Goal: Register for event/course

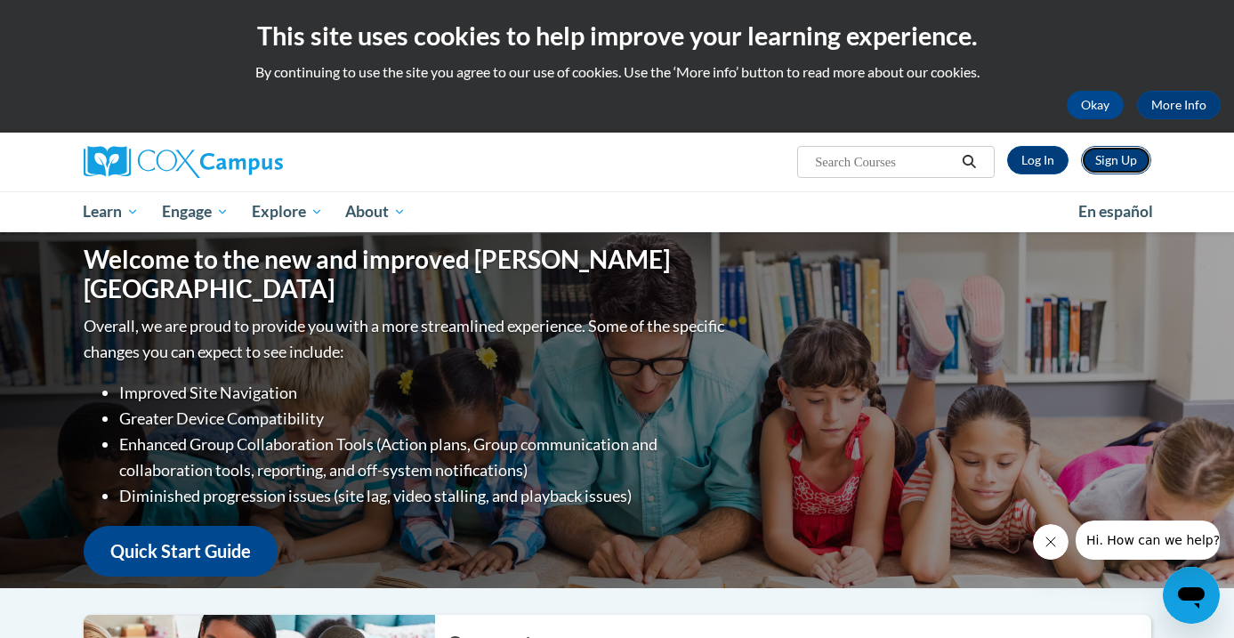
click at [1091, 157] on link "Sign Up" at bounding box center [1116, 160] width 70 height 28
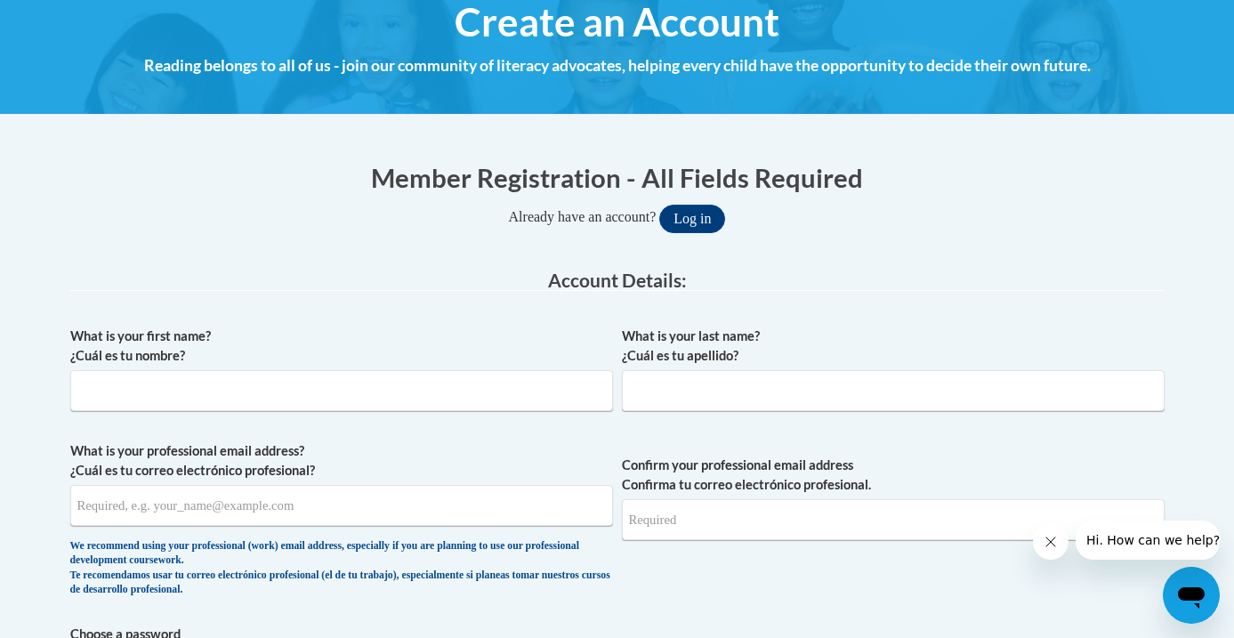
scroll to position [222, 0]
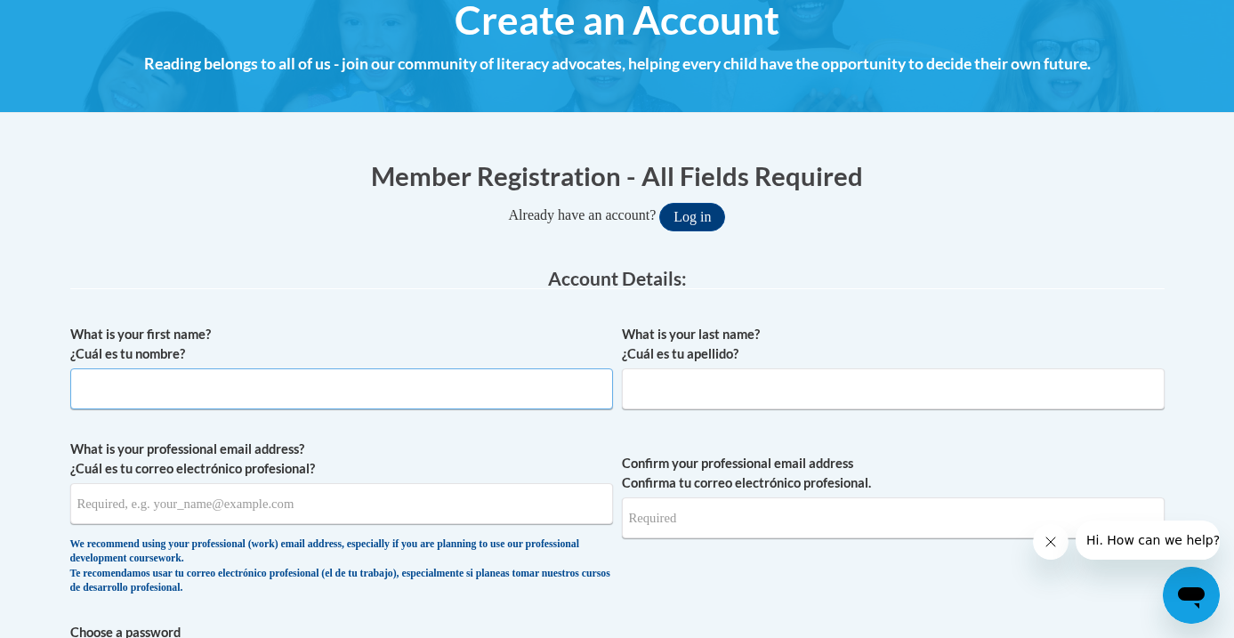
click at [535, 394] on input "What is your first name? ¿Cuál es tu nombre?" at bounding box center [341, 388] width 543 height 41
type input "Karrison"
click at [117, 508] on input "What is your professional email address? ¿Cuál es tu correo electrónico profesi…" at bounding box center [341, 503] width 543 height 41
click at [642, 399] on input "What is your last name? ¿Cuál es tu apellido?" at bounding box center [893, 388] width 543 height 41
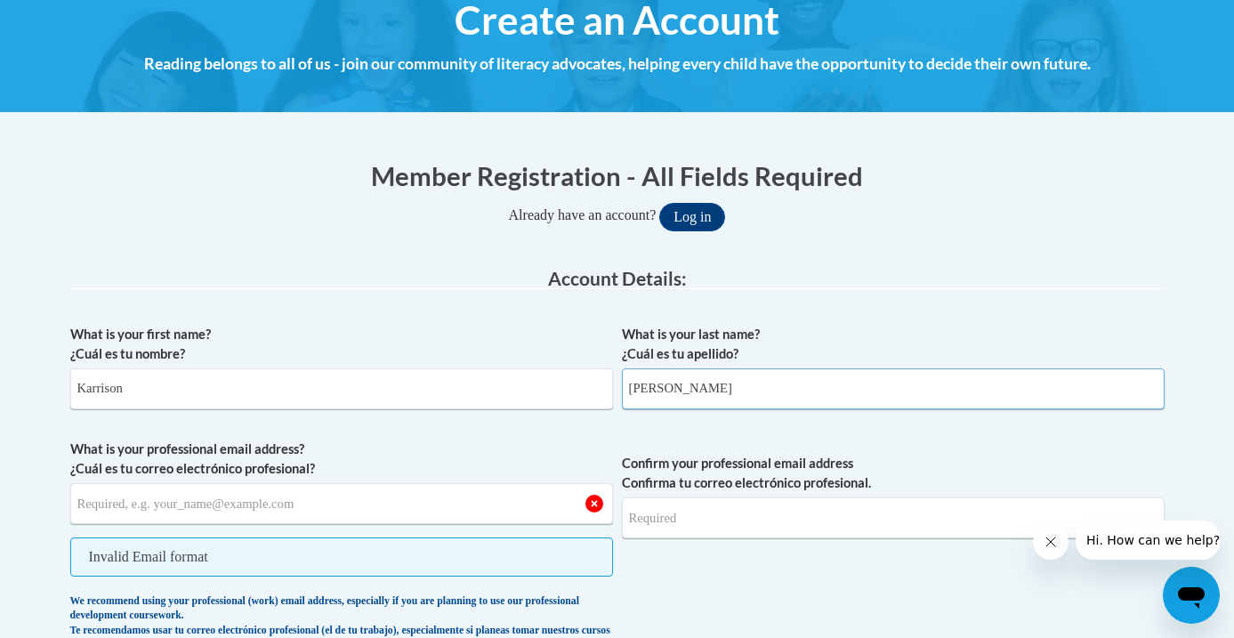
type input "Dubbs"
click at [523, 501] on input "What is your professional email address? ¿Cuál es tu correo electrónico profesi…" at bounding box center [341, 503] width 543 height 41
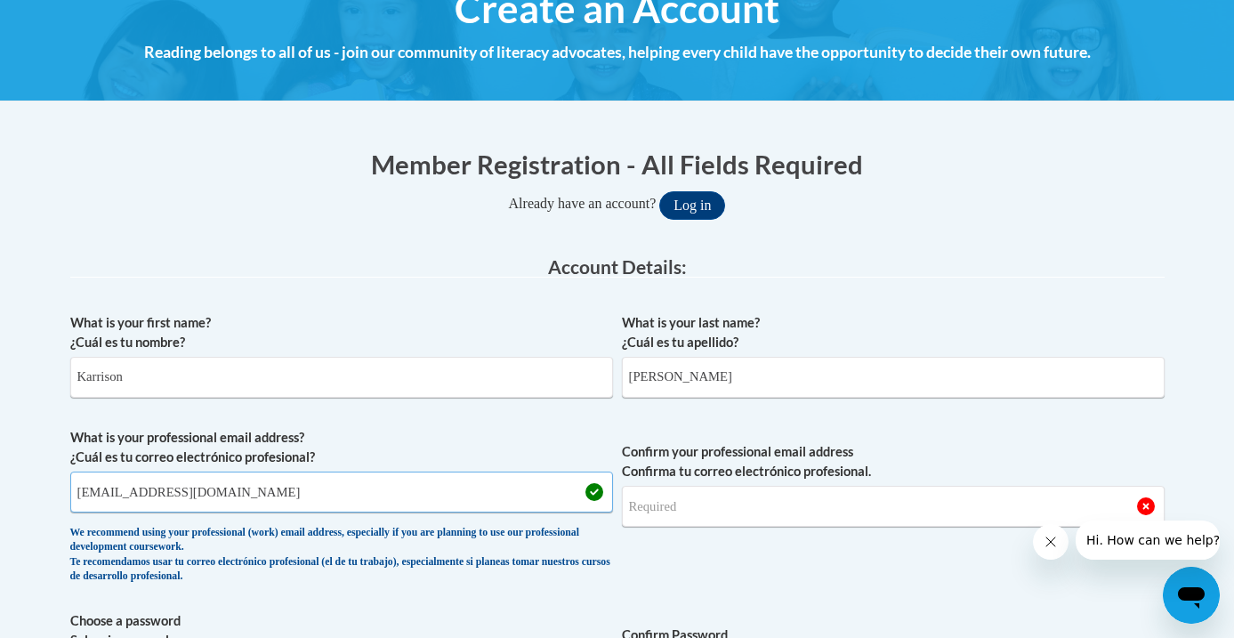
scroll to position [235, 0]
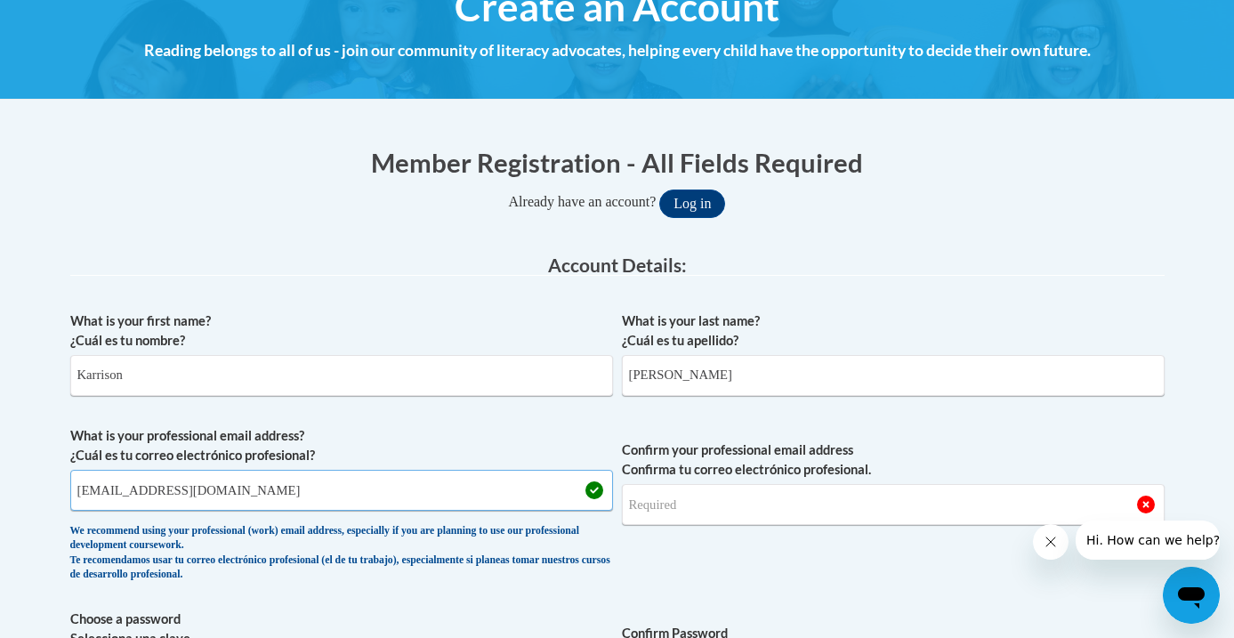
type input "kdubbs@pottsville.k12.pa.us"
click at [649, 512] on input "Confirm your professional email address Confirma tu correo electrónico profesio…" at bounding box center [893, 504] width 543 height 41
type input "l"
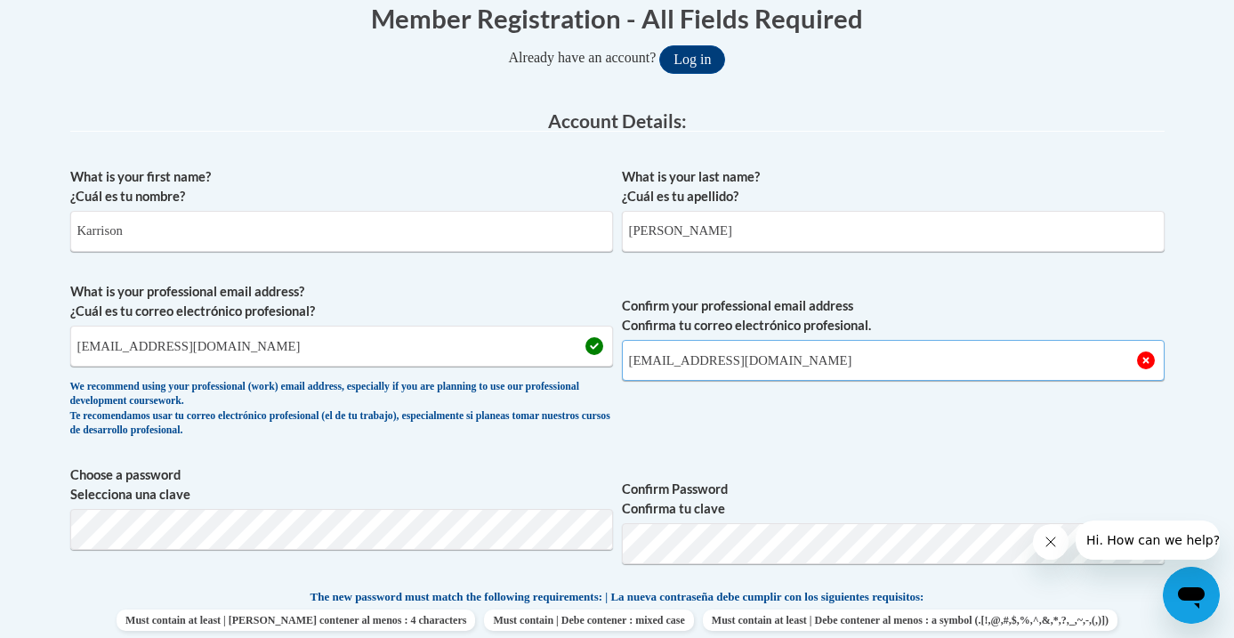
scroll to position [390, 0]
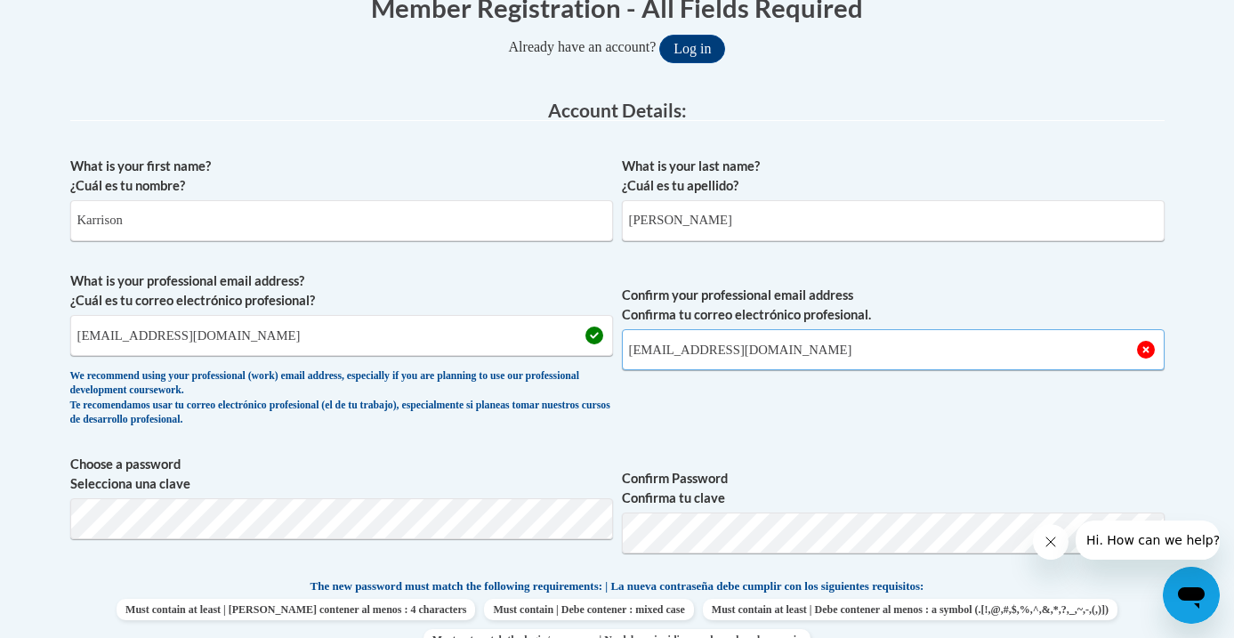
type input "kdubbs@pottsville.k12.pa.us"
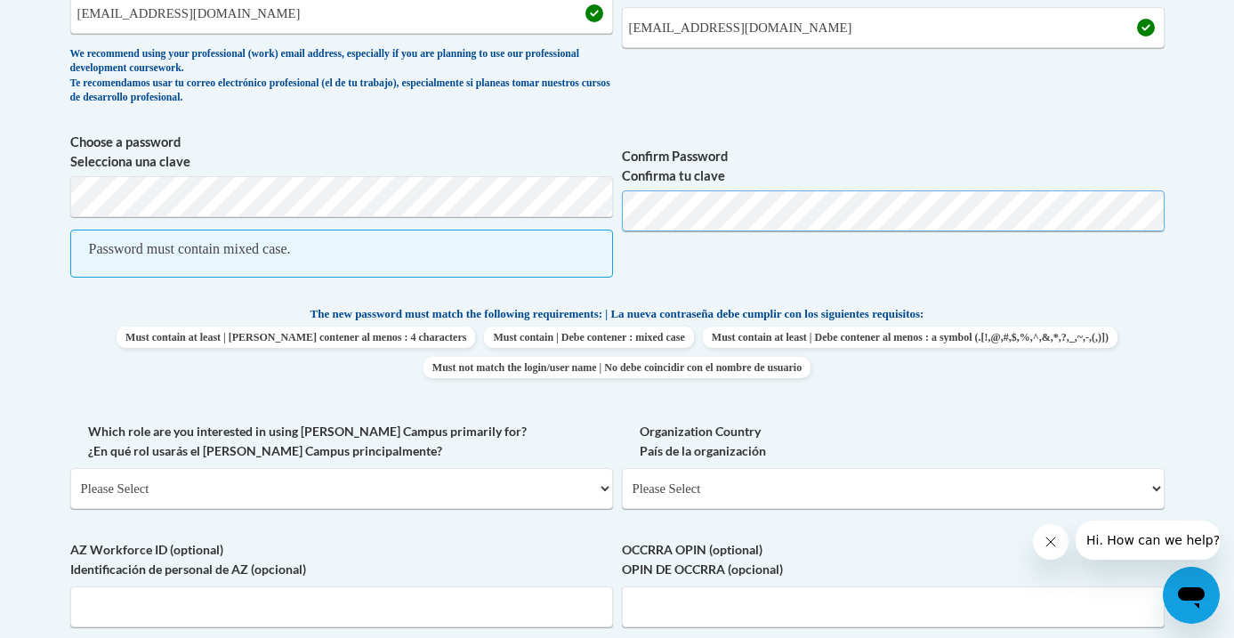
scroll to position [714, 0]
click at [604, 487] on select "Please Select College/University | Colegio/Universidad Community/Nonprofit Part…" at bounding box center [341, 486] width 543 height 41
select select "fbf2d438-af2f-41f8-98f1-81c410e29de3"
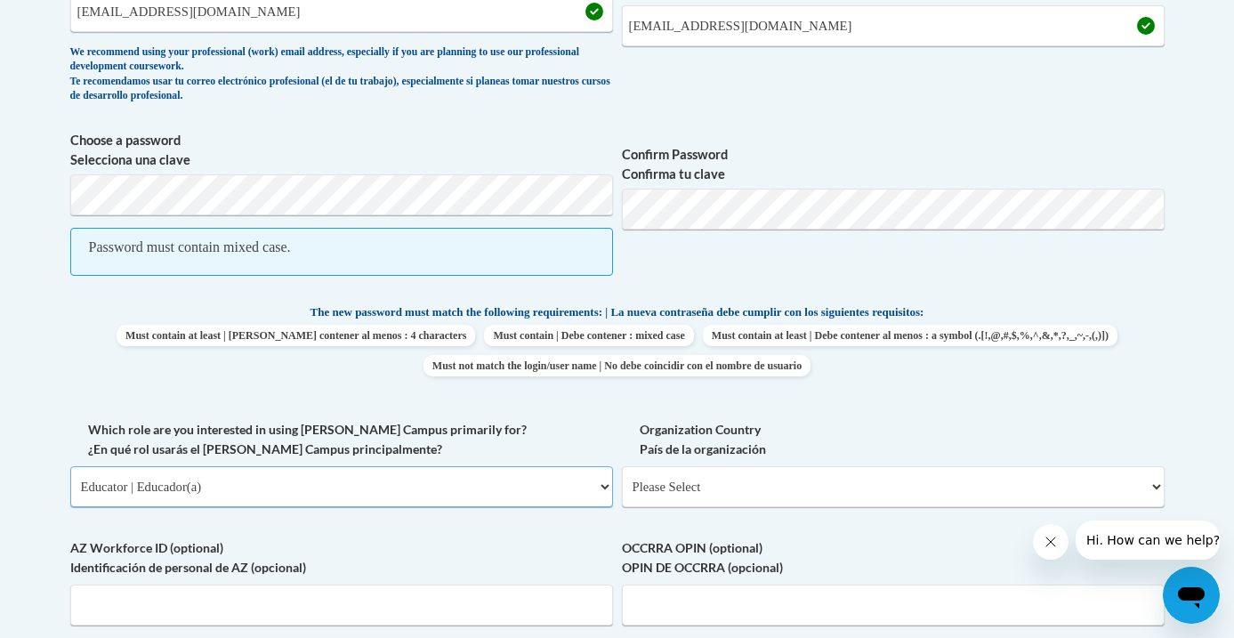
click at [70, 466] on select "Please Select College/University | Colegio/Universidad Community/Nonprofit Part…" at bounding box center [341, 486] width 543 height 41
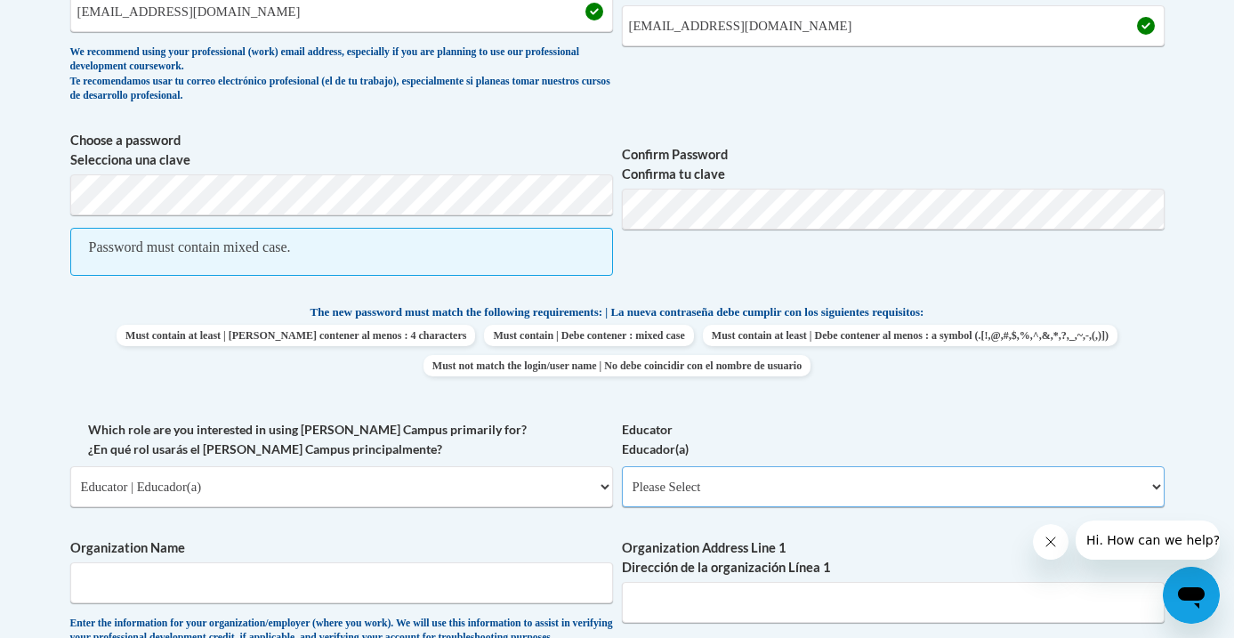
click at [682, 491] on select "Please Select Early Learning/Daycare Teacher/Family Home Care Provider | Maestr…" at bounding box center [893, 486] width 543 height 41
select select "8e40623d-54d0-45cd-9f92-5df65cd3f8cf"
click at [622, 466] on select "Please Select Early Learning/Daycare Teacher/Family Home Care Provider | Maestr…" at bounding box center [893, 486] width 543 height 41
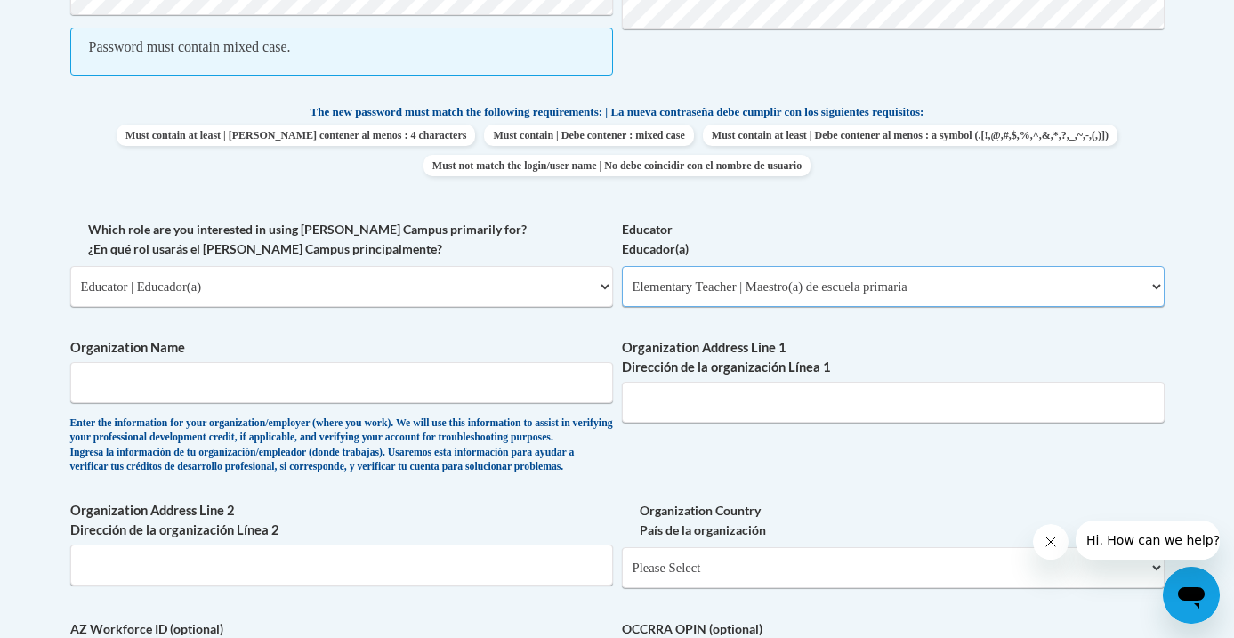
scroll to position [939, 0]
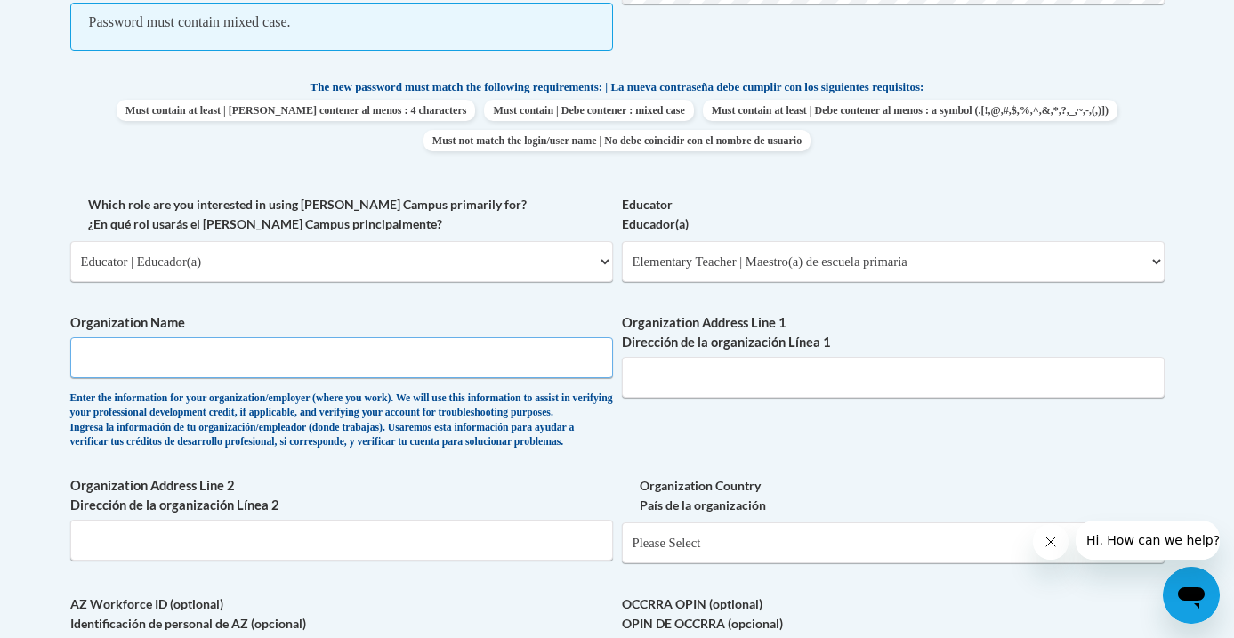
click at [561, 358] on input "Organization Name" at bounding box center [341, 357] width 543 height 41
type input "Pottsville Area School District"
click at [767, 381] on input "Organization Address Line 1 Dirección de la organización Línea 1" at bounding box center [893, 377] width 543 height 41
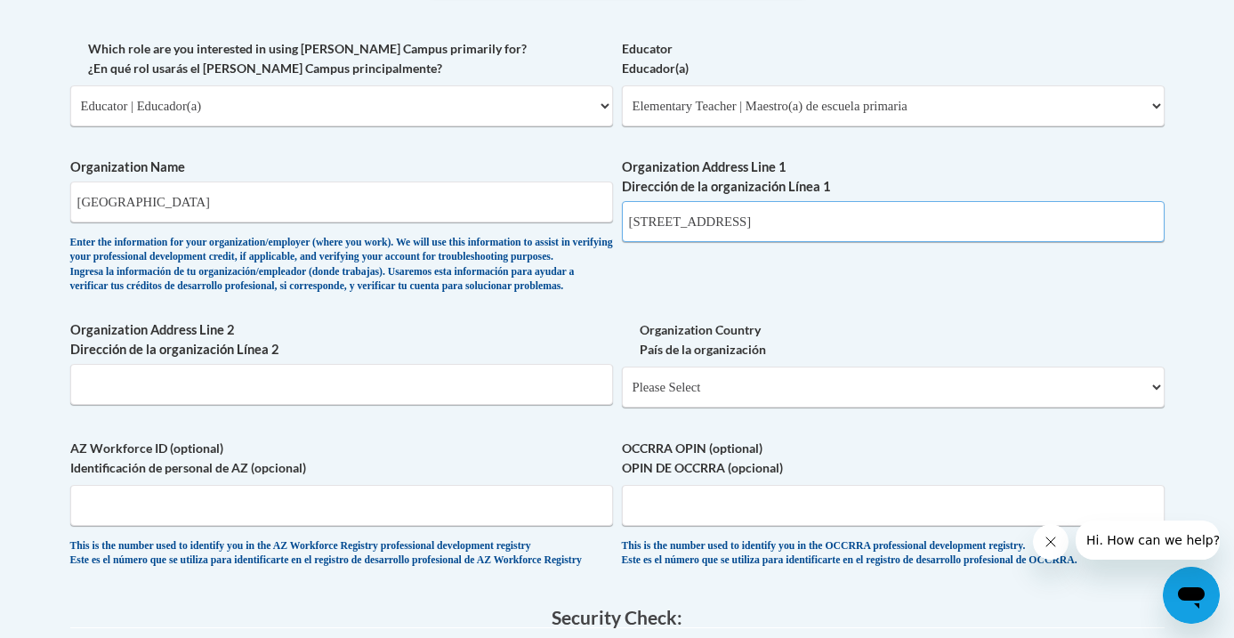
scroll to position [1096, 0]
type input "601 N. 16th Street"
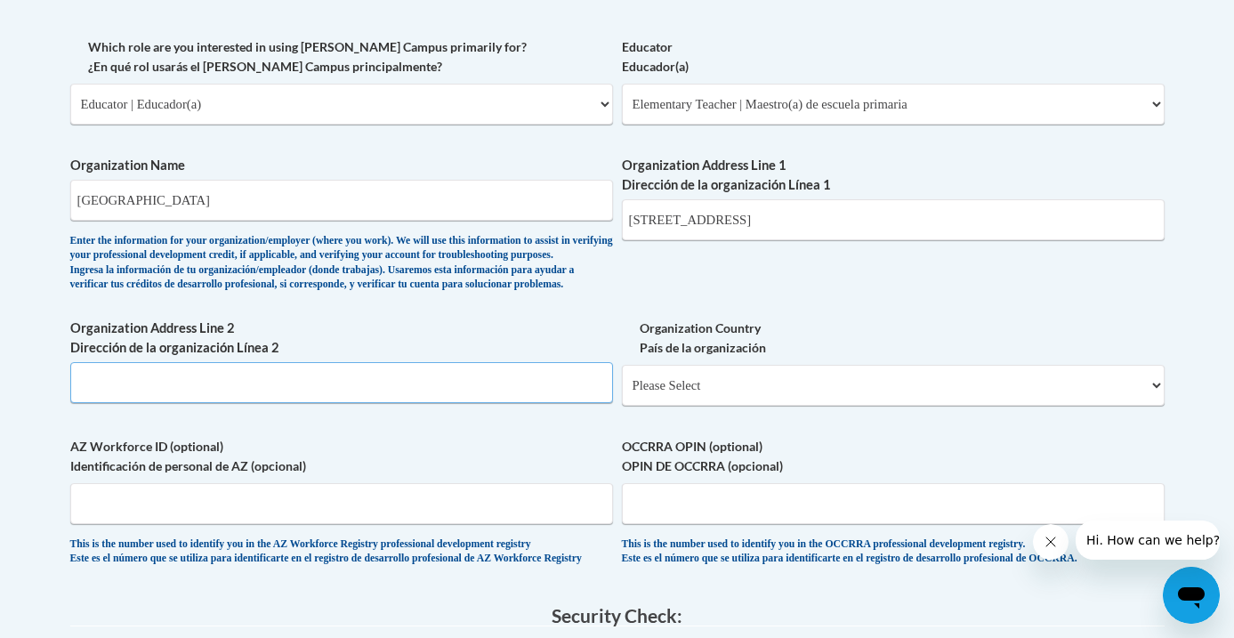
click at [528, 403] on input "Organization Address Line 2 Dirección de la organización Línea 2" at bounding box center [341, 382] width 543 height 41
type input "Pottsville, PA 17901"
click at [835, 406] on select "Please Select United States | Estados Unidos Outside of the United States | Fue…" at bounding box center [893, 385] width 543 height 41
select select "ad49bcad-a171-4b2e-b99c-48b446064914"
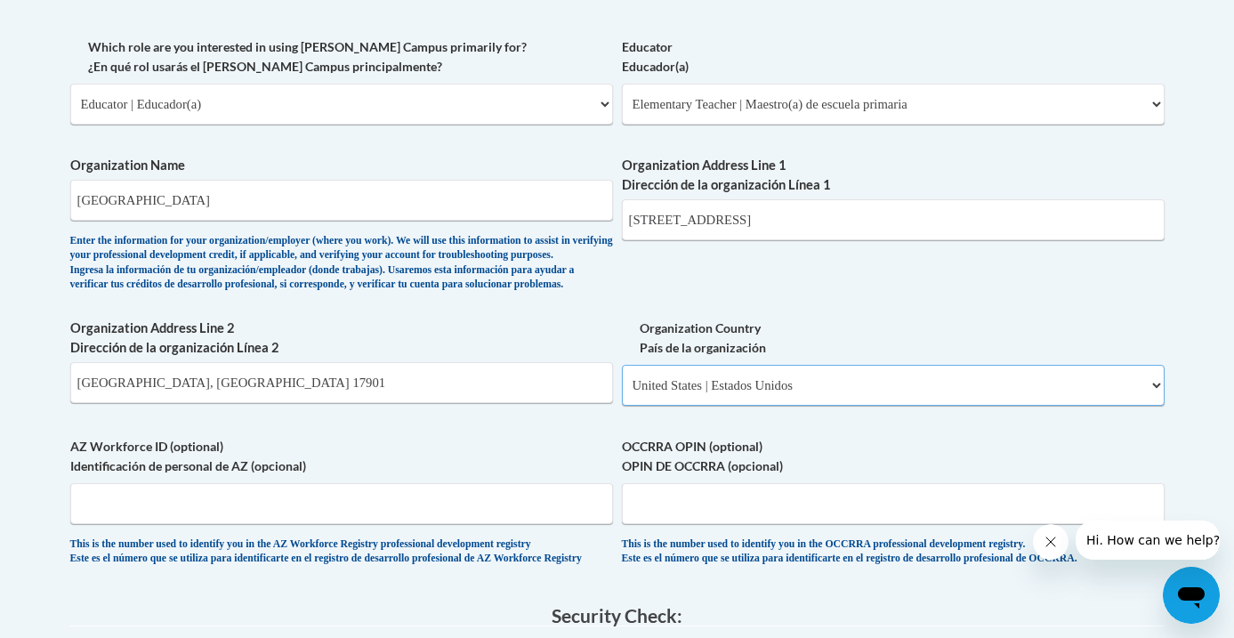
click at [622, 394] on select "Please Select United States | Estados Unidos Outside of the United States | Fue…" at bounding box center [893, 385] width 543 height 41
select select
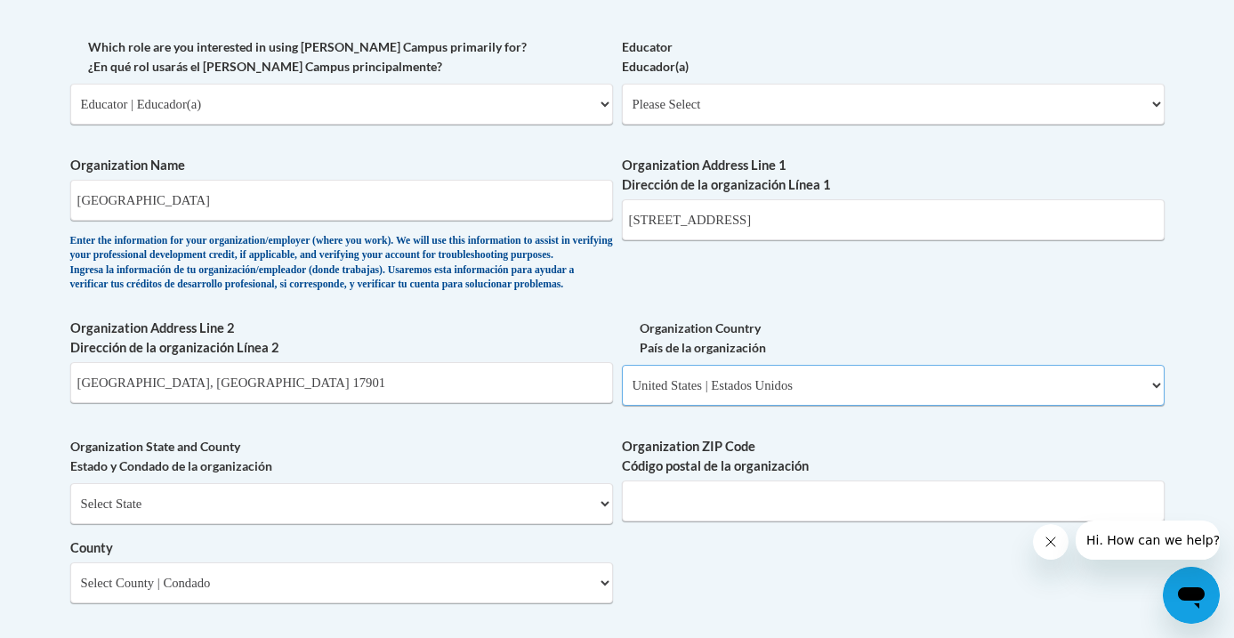
scroll to position [1239, 0]
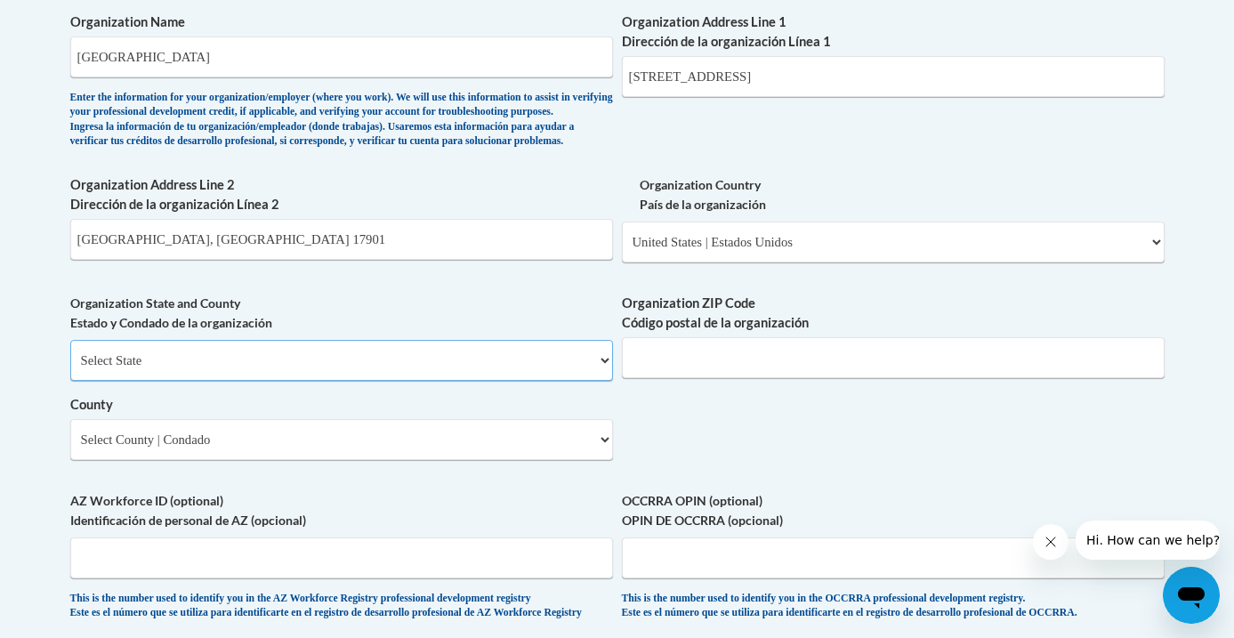
click at [597, 381] on select "Select State Alabama Alaska Arizona Arkansas California Colorado Connecticut De…" at bounding box center [341, 360] width 543 height 41
select select "Pennsylvania"
click at [70, 369] on select "Select State Alabama Alaska Arizona Arkansas California Colorado Connecticut De…" at bounding box center [341, 360] width 543 height 41
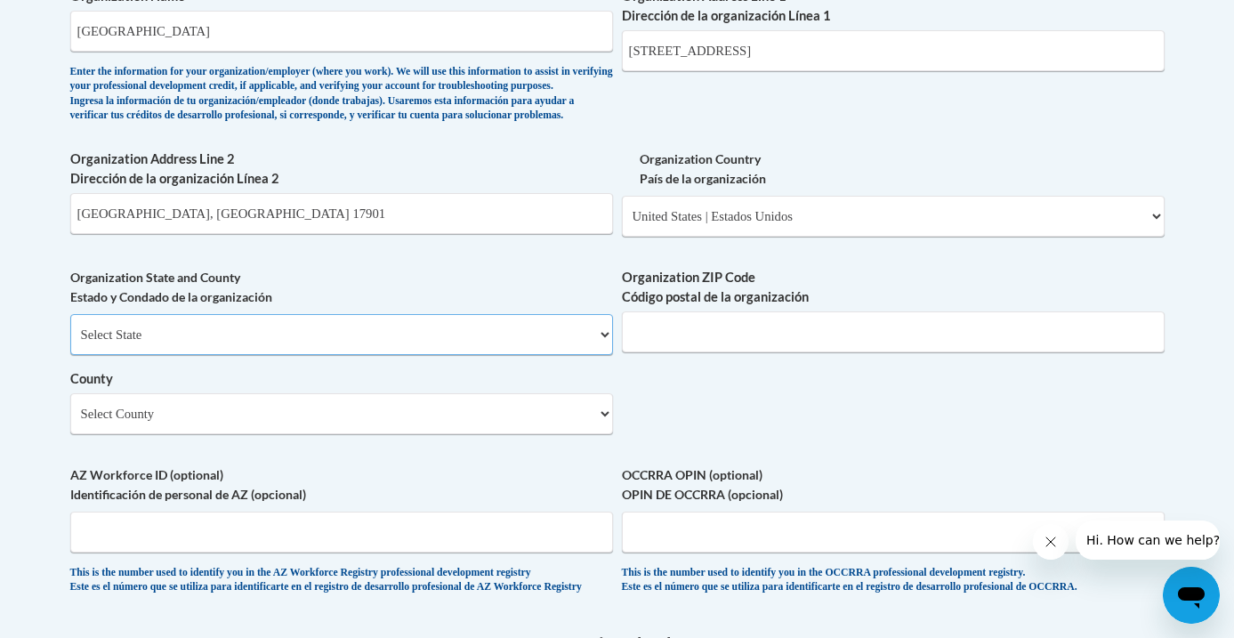
scroll to position [1266, 0]
click at [577, 233] on input "Pottsville, PA 17901" at bounding box center [341, 212] width 543 height 41
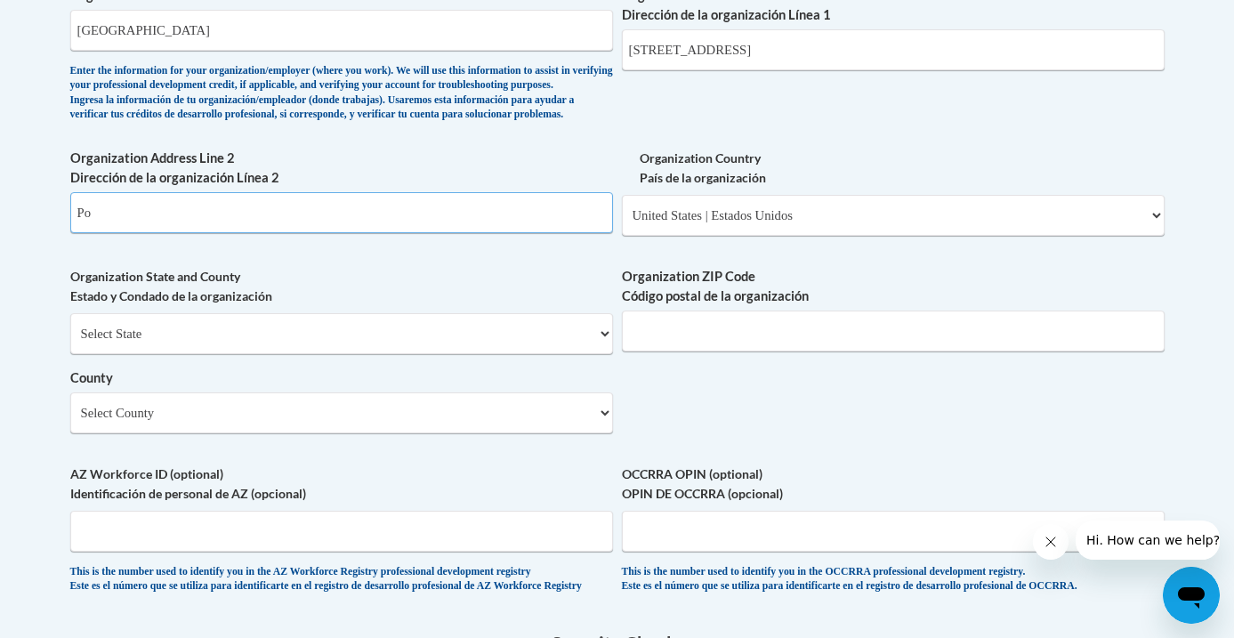
type input "P"
click at [863, 351] on input "Organization ZIP Code Código postal de la organización" at bounding box center [893, 331] width 543 height 41
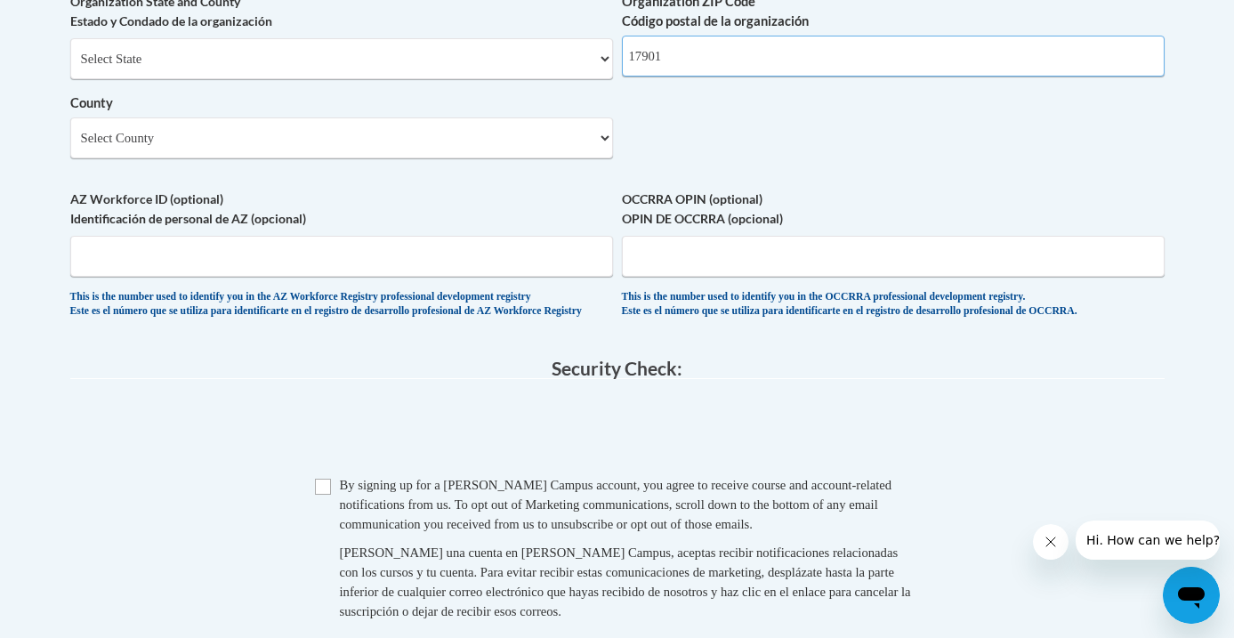
scroll to position [1542, 0]
type input "17901"
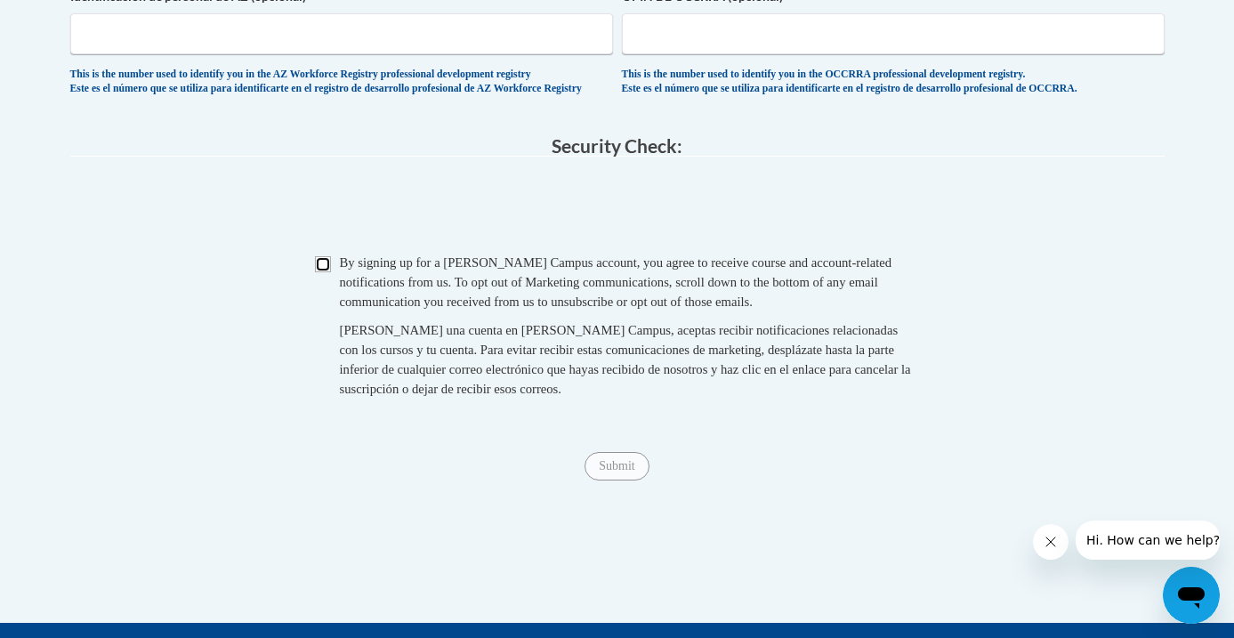
click at [320, 272] on input "Checkbox" at bounding box center [323, 264] width 16 height 16
checkbox input "true"
click at [605, 480] on div "Submit Submit" at bounding box center [617, 466] width 1094 height 28
click at [606, 472] on span "Submit" at bounding box center [617, 464] width 64 height 14
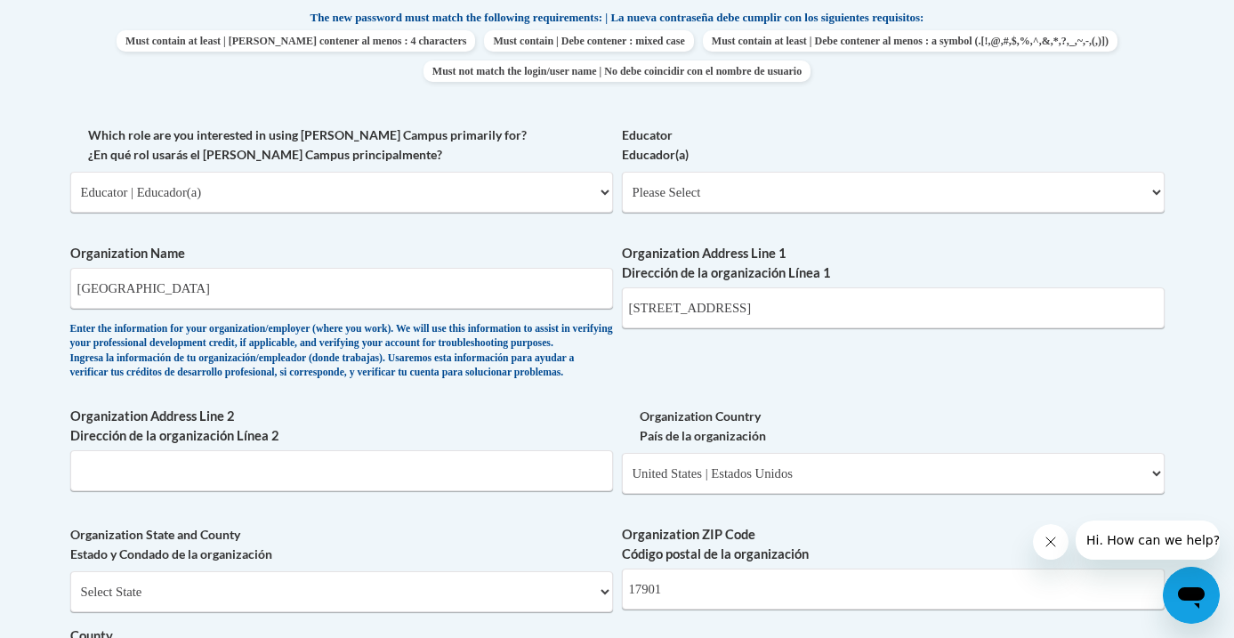
scroll to position [1003, 0]
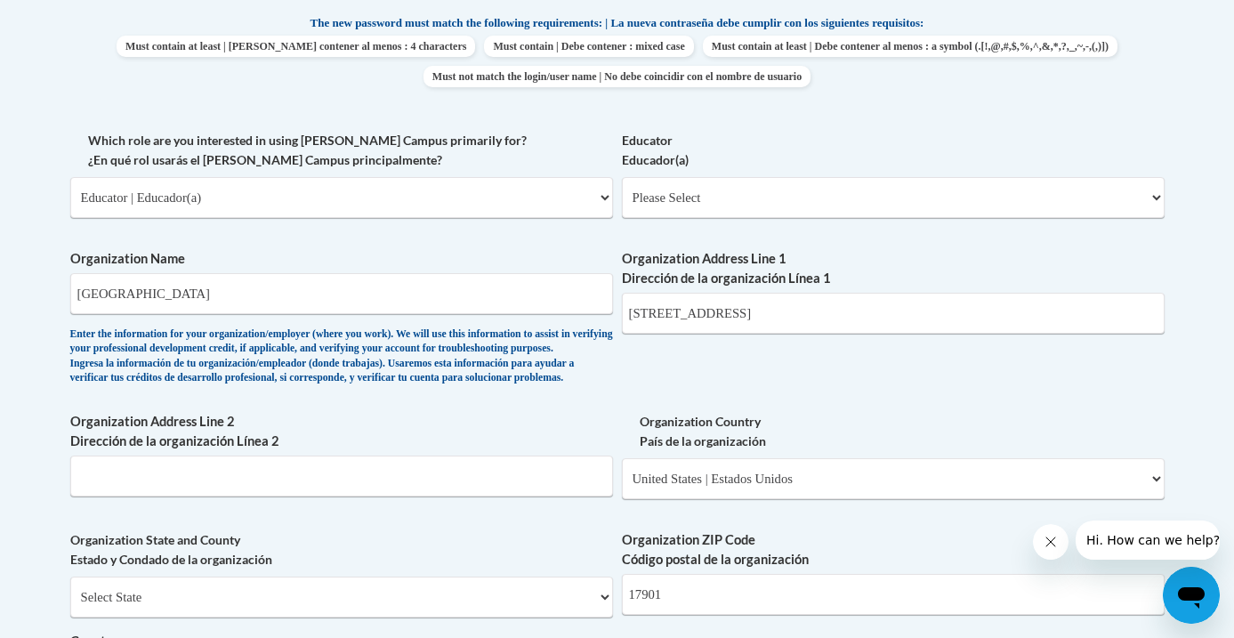
click at [899, 224] on div "Educator Educador(a) Please Select Early Learning/Daycare Teacher/Family Home C…" at bounding box center [893, 181] width 543 height 101
click at [898, 211] on select "Please Select Early Learning/Daycare Teacher/Family Home Care Provider | Maestr…" at bounding box center [893, 197] width 543 height 41
select select "8e40623d-54d0-45cd-9f92-5df65cd3f8cf"
click at [622, 177] on select "Please Select Early Learning/Daycare Teacher/Family Home Care Provider | Maestr…" at bounding box center [893, 197] width 543 height 41
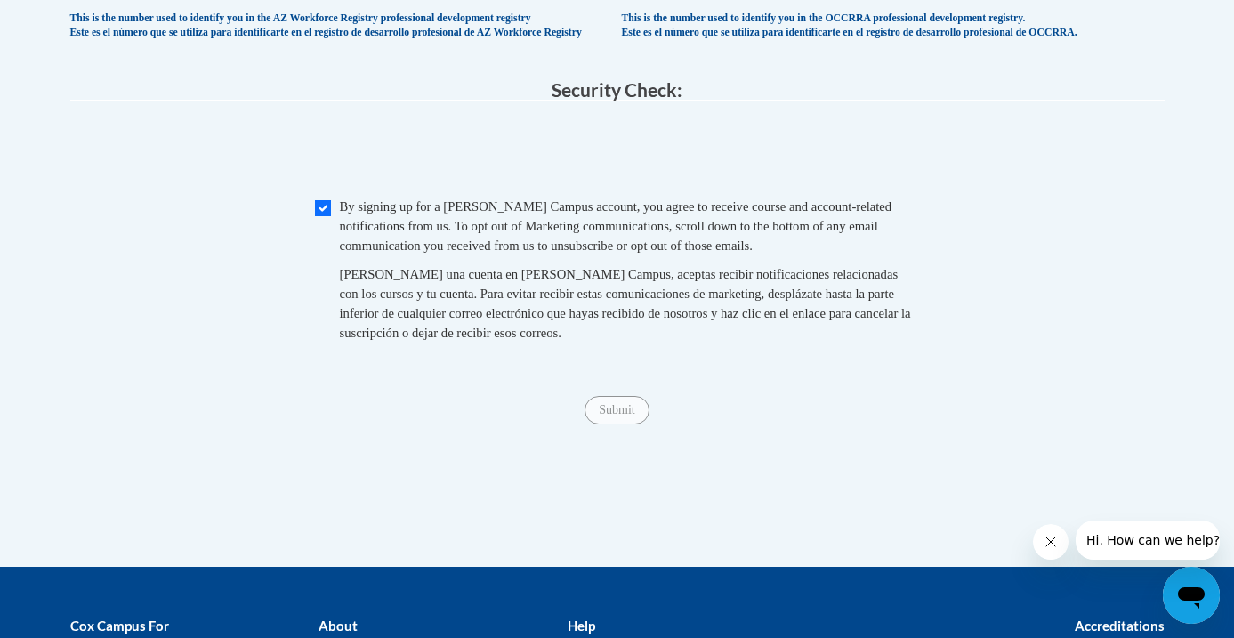
scroll to position [1888, 0]
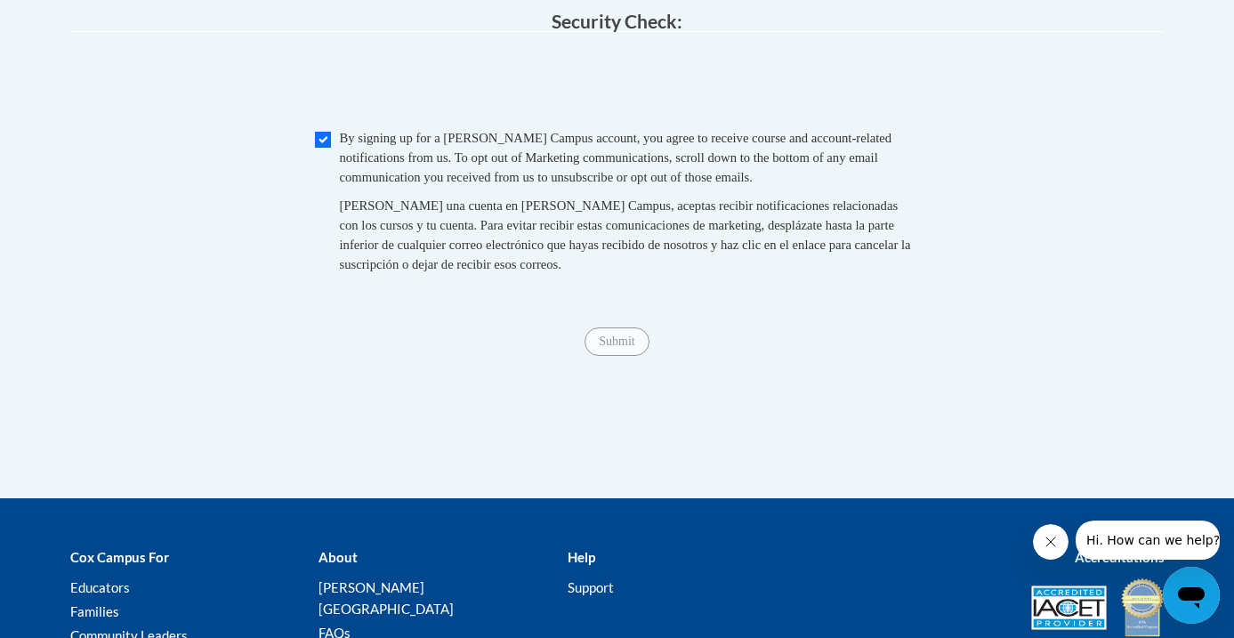
click at [642, 347] on span "Submit" at bounding box center [617, 340] width 64 height 14
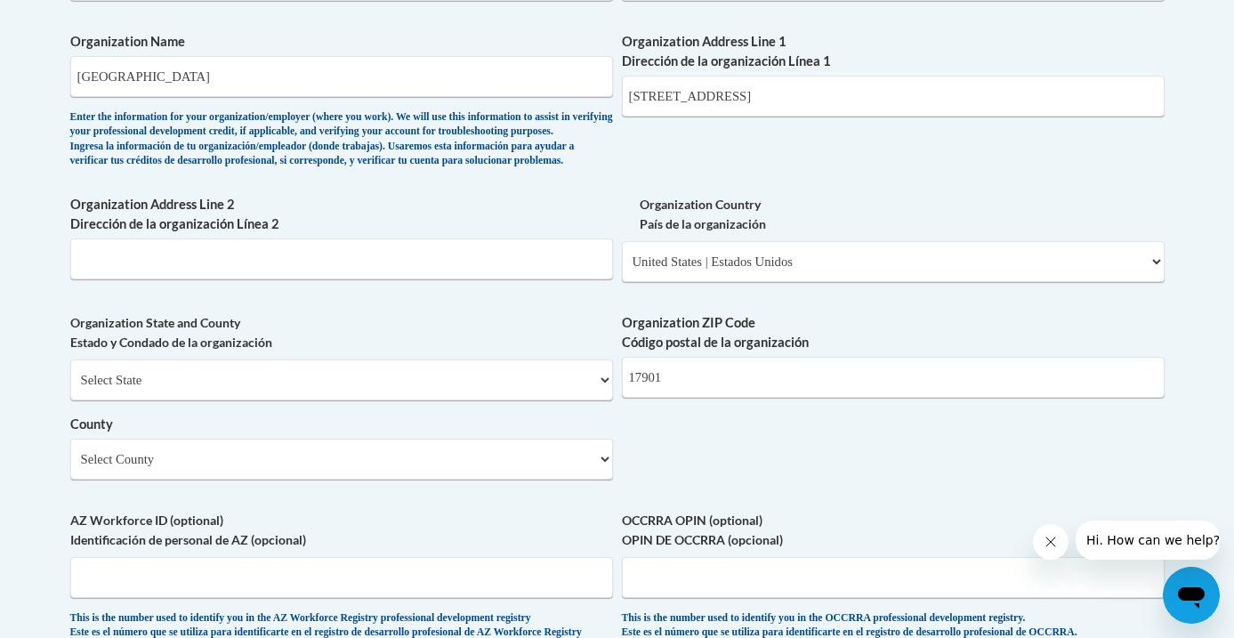
scroll to position [1196, 0]
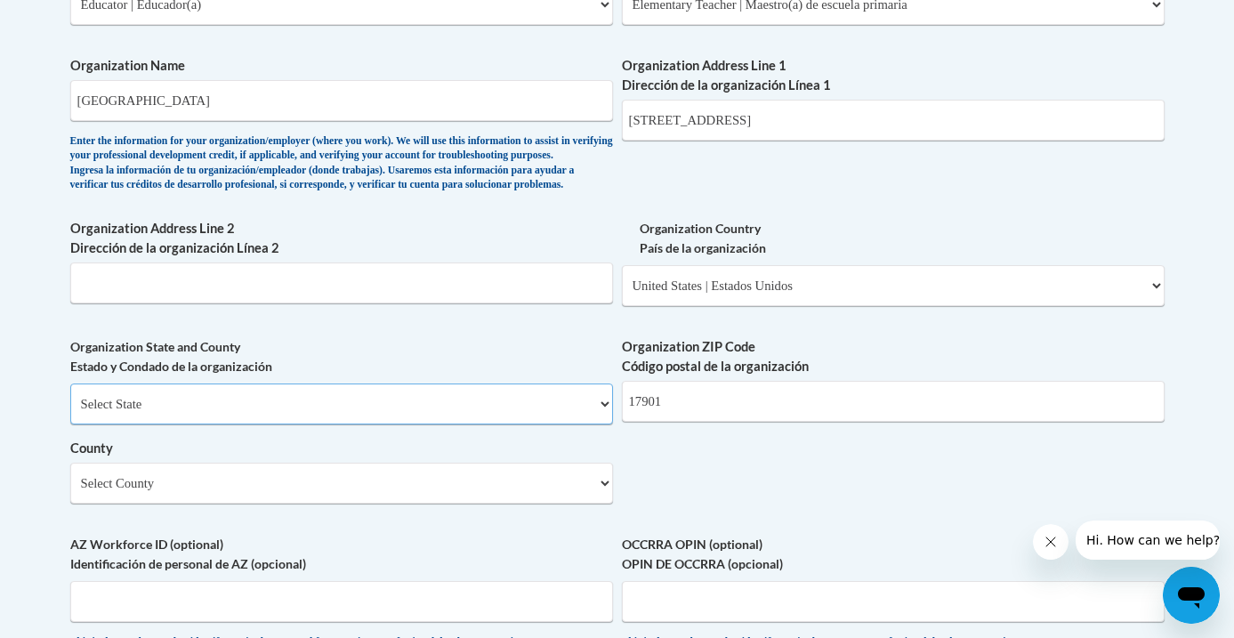
click at [603, 424] on select "Select State Alabama Alaska Arizona Arkansas California Colorado Connecticut De…" at bounding box center [341, 403] width 543 height 41
select select "Pennsylvania"
click at [70, 413] on select "Select State Alabama Alaska Arizona Arkansas California Colorado Connecticut De…" at bounding box center [341, 403] width 543 height 41
click at [587, 500] on select "Select County Adams Allegheny Armstrong Beaver Bedford Berks Blair Bradford Buc…" at bounding box center [341, 483] width 543 height 41
select select "Schuylkill"
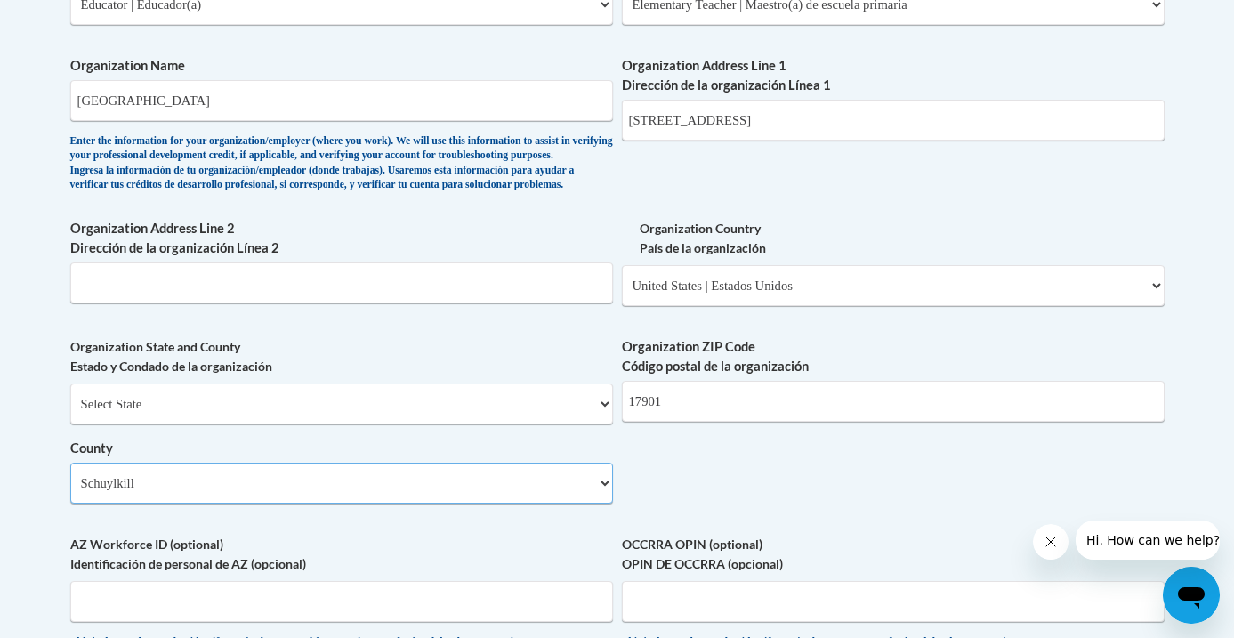
click at [70, 492] on select "Select County Adams Allegheny Armstrong Beaver Bedford Berks Blair Bradford Buc…" at bounding box center [341, 483] width 543 height 41
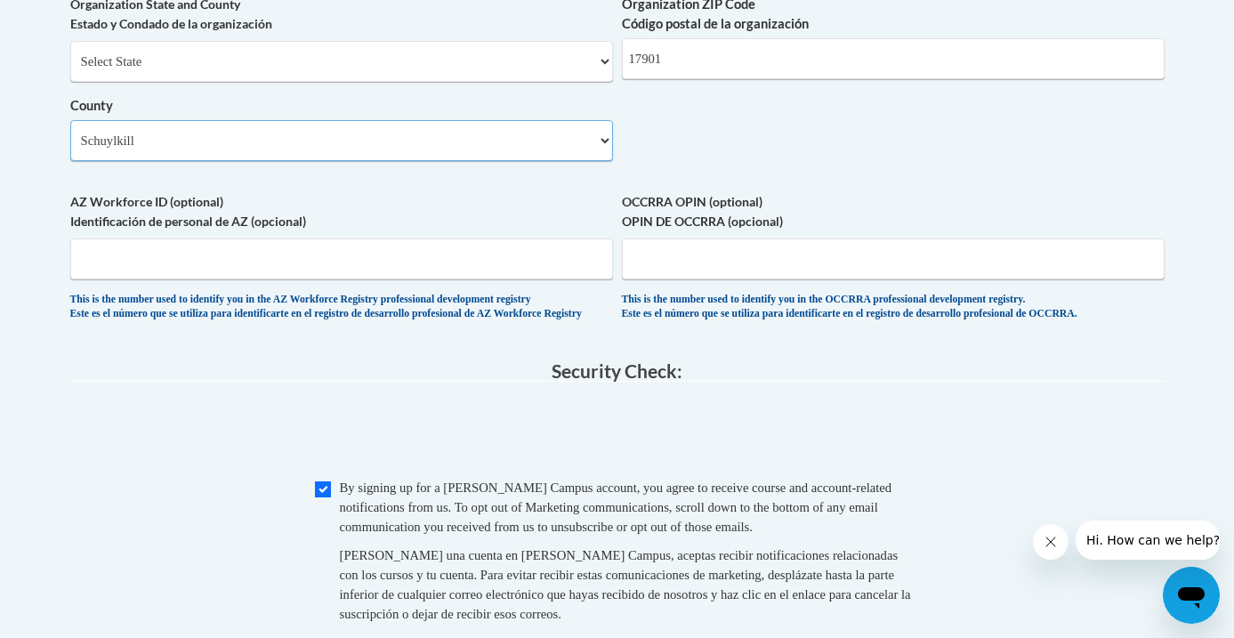
scroll to position [1748, 0]
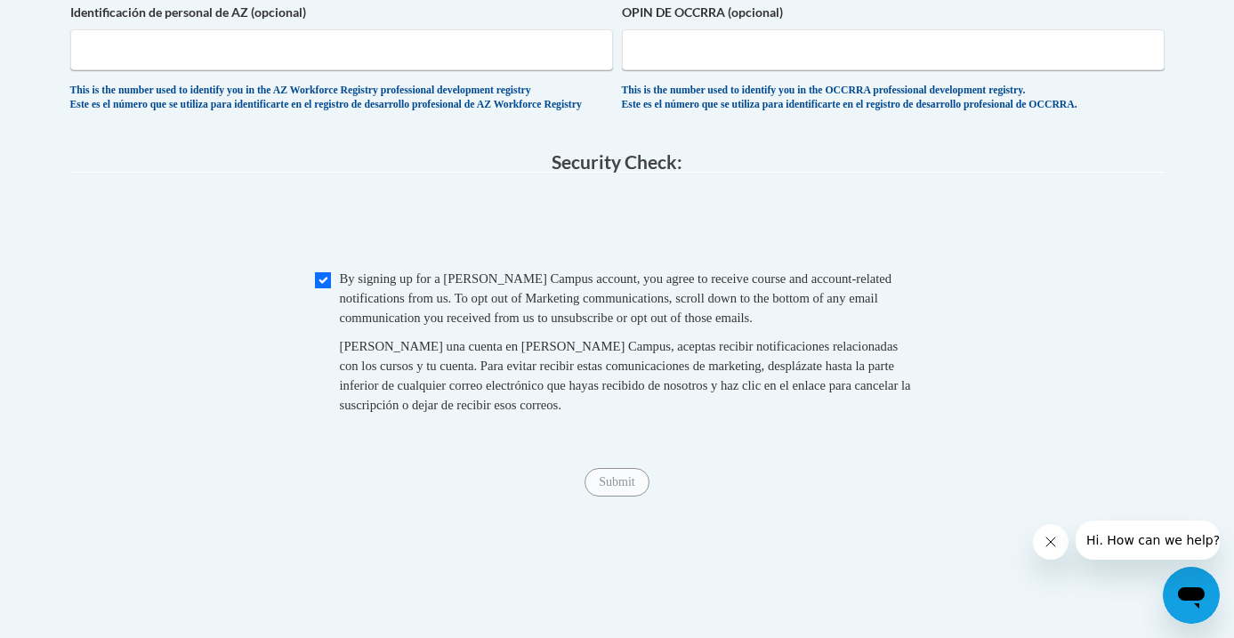
click at [634, 488] on span "Submit" at bounding box center [617, 480] width 64 height 14
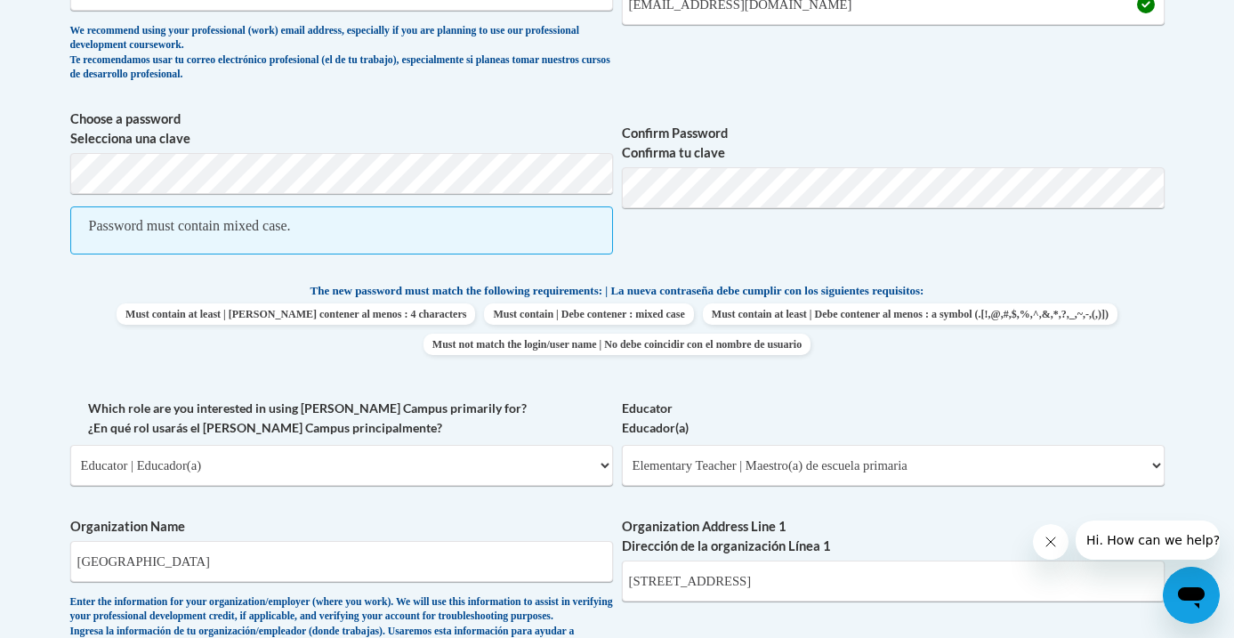
scroll to position [736, 0]
click at [521, 234] on span "Password must contain mixed case." at bounding box center [341, 230] width 543 height 48
click at [372, 231] on span "Password must contain mixed case." at bounding box center [341, 230] width 543 height 48
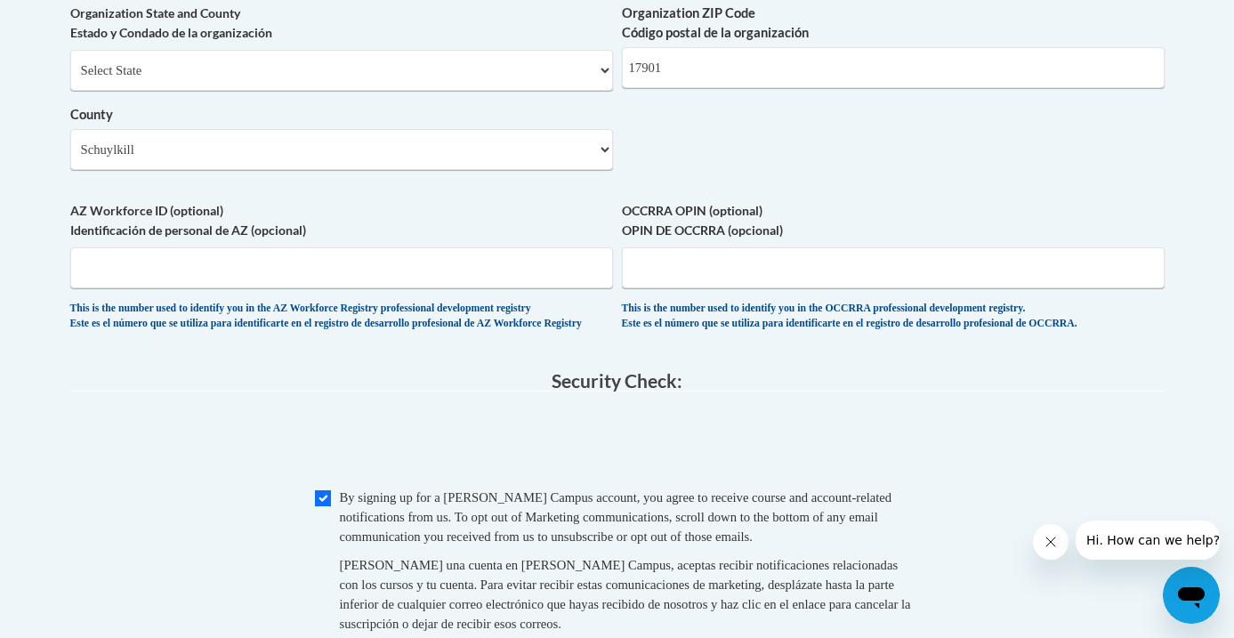
scroll to position [1656, 0]
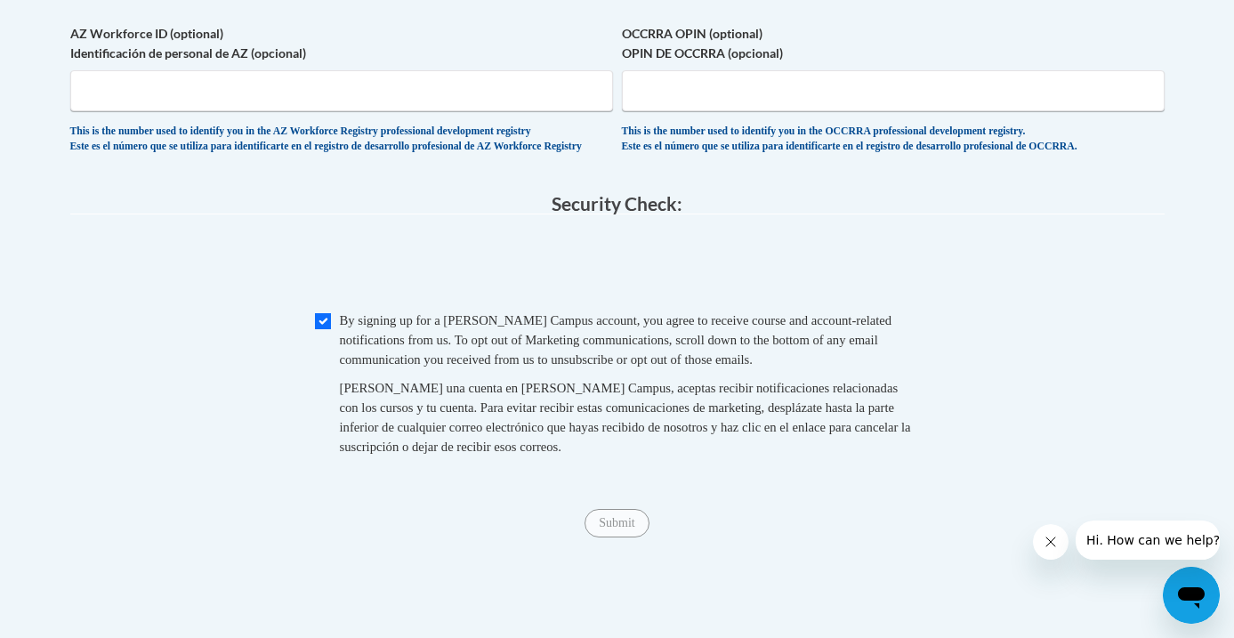
click at [621, 529] on span "Submit" at bounding box center [617, 521] width 64 height 14
click at [631, 537] on input "Submit" at bounding box center [617, 523] width 64 height 28
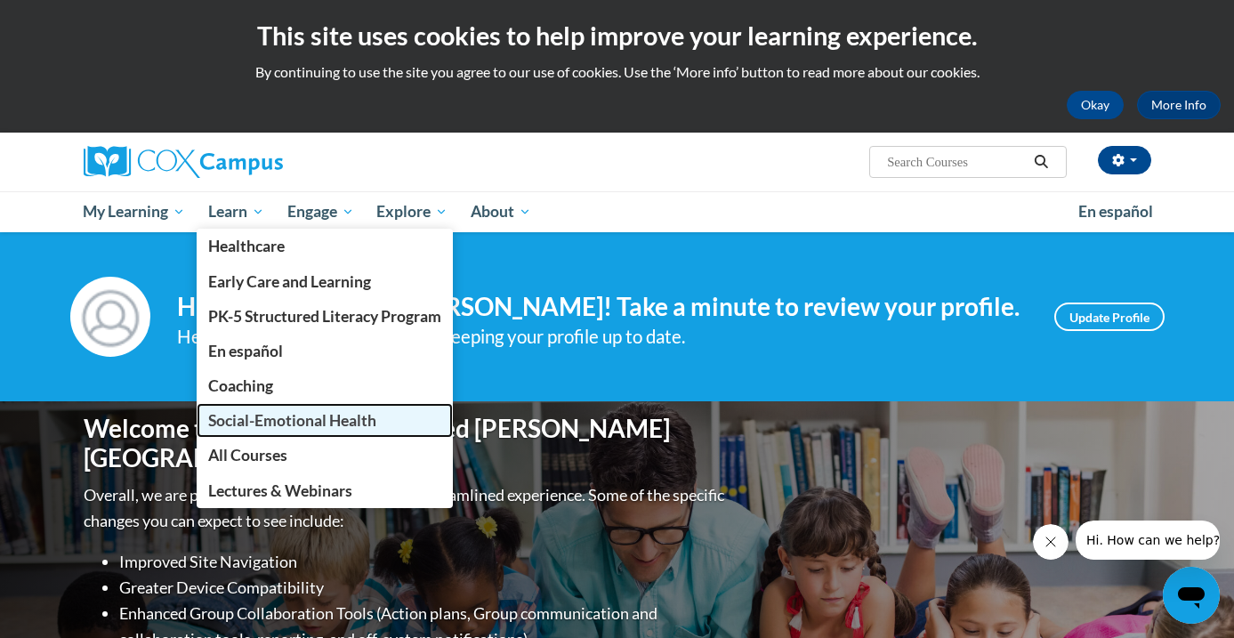
click at [280, 431] on link "Social-Emotional Health" at bounding box center [325, 420] width 256 height 35
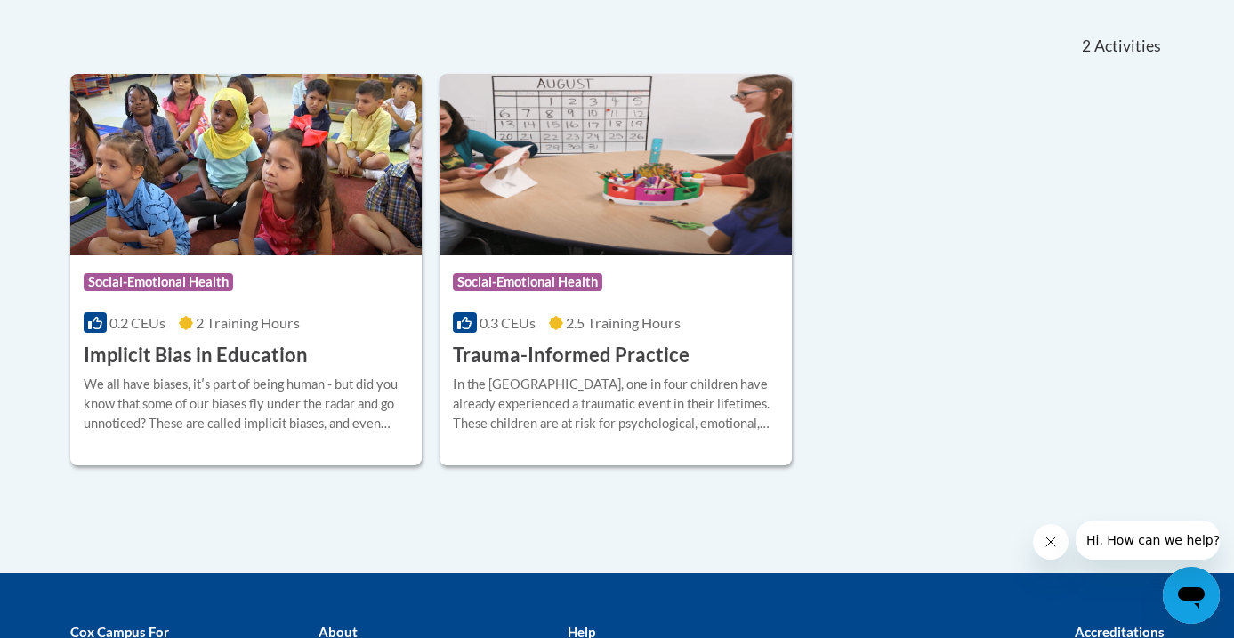
scroll to position [386, 0]
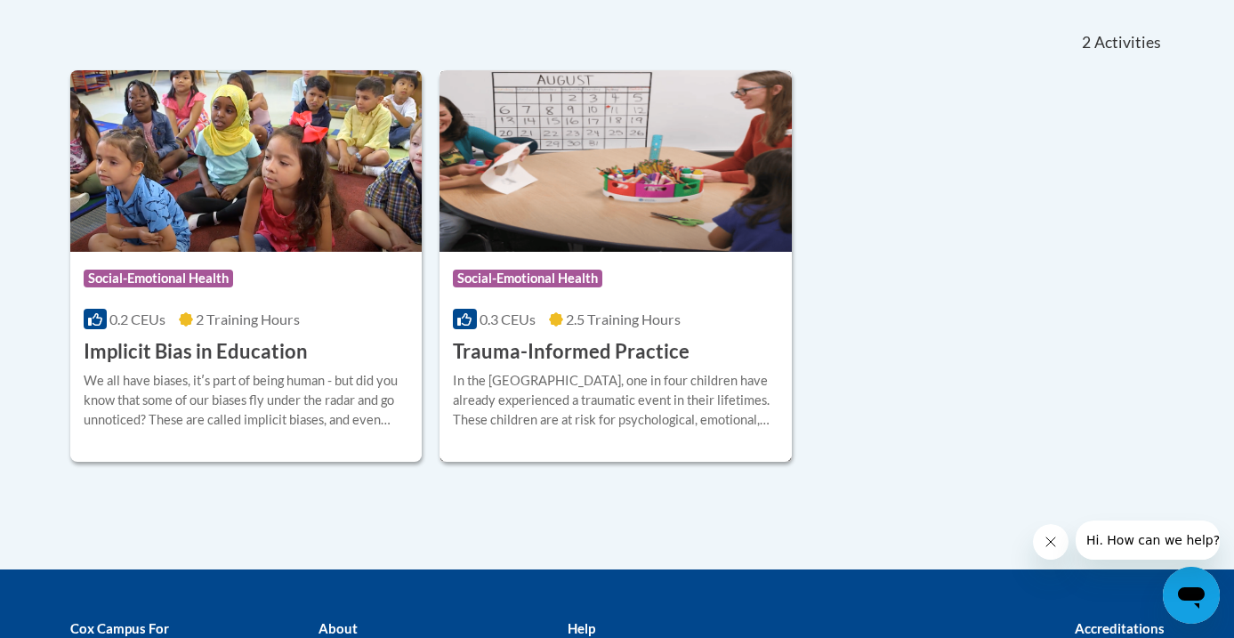
click at [648, 357] on h3 "Trauma-Informed Practice" at bounding box center [571, 352] width 237 height 28
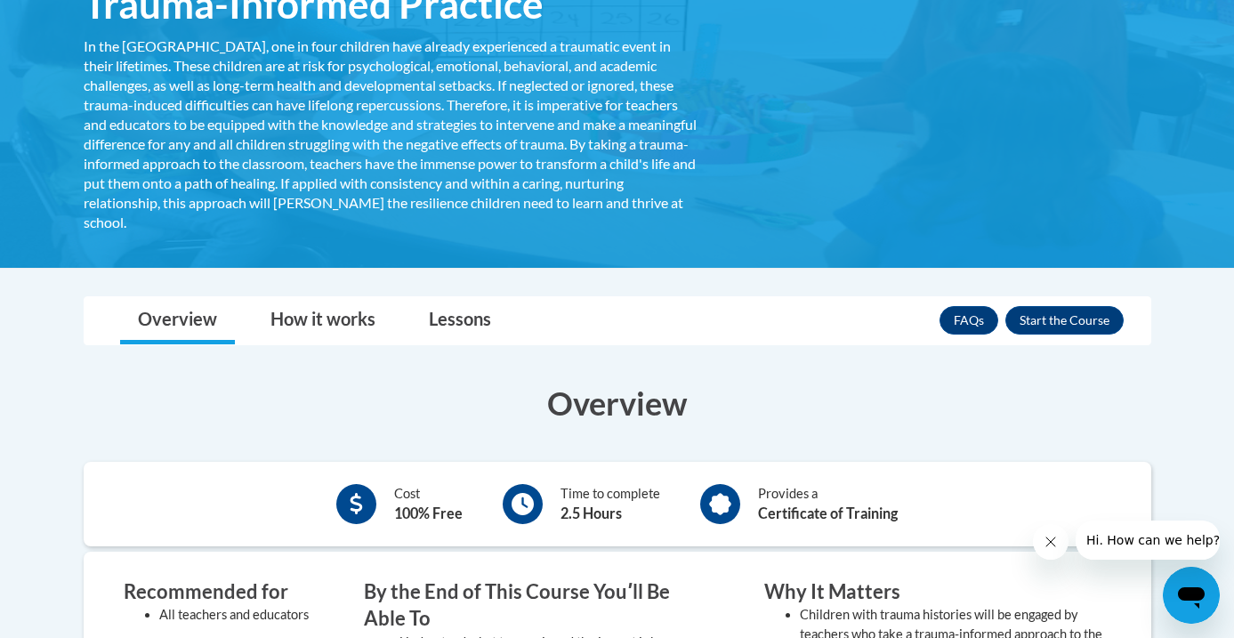
scroll to position [338, 0]
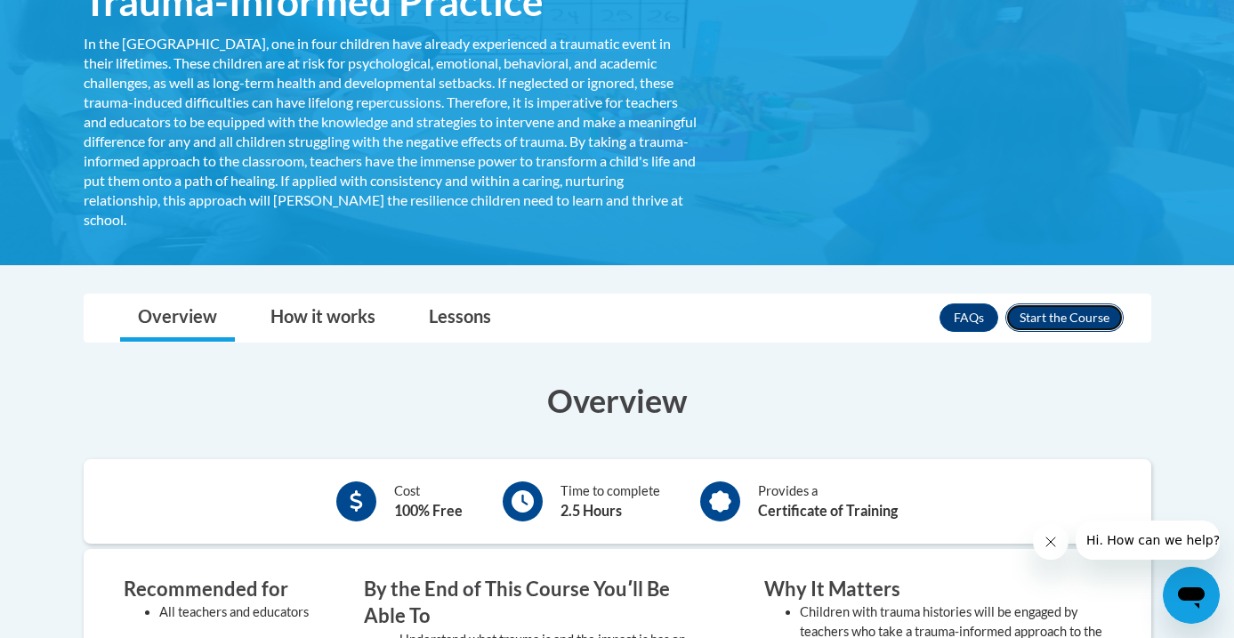
click at [1078, 313] on button "Enroll" at bounding box center [1064, 317] width 118 height 28
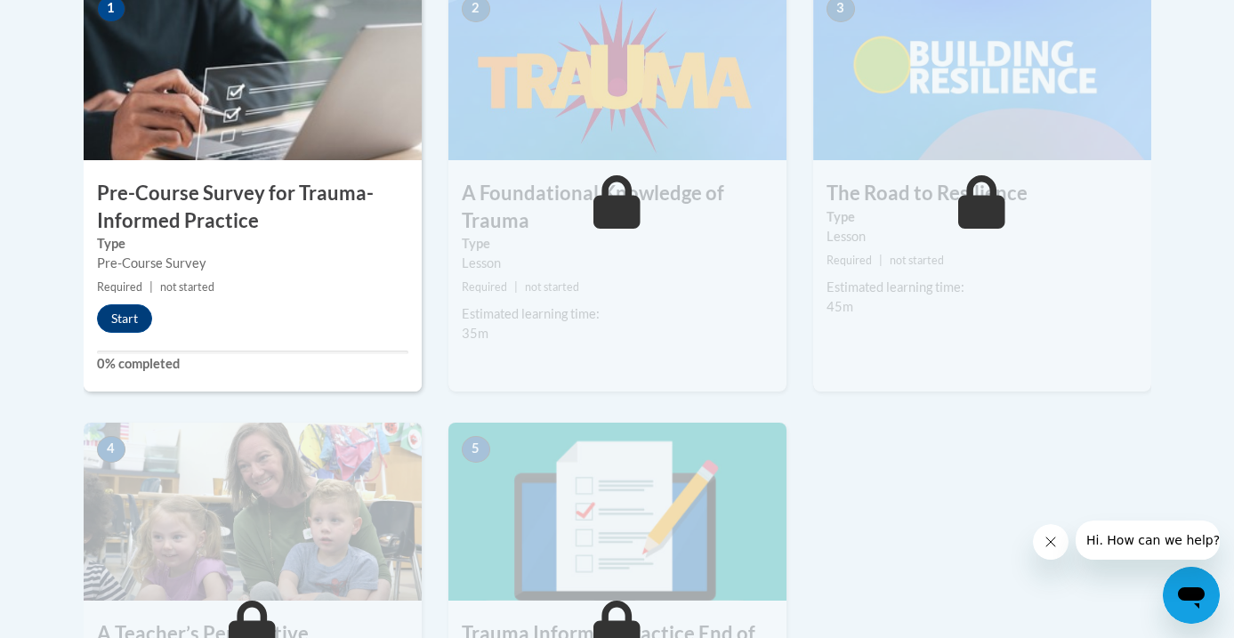
scroll to position [642, 0]
click at [136, 319] on button "Start" at bounding box center [124, 319] width 55 height 28
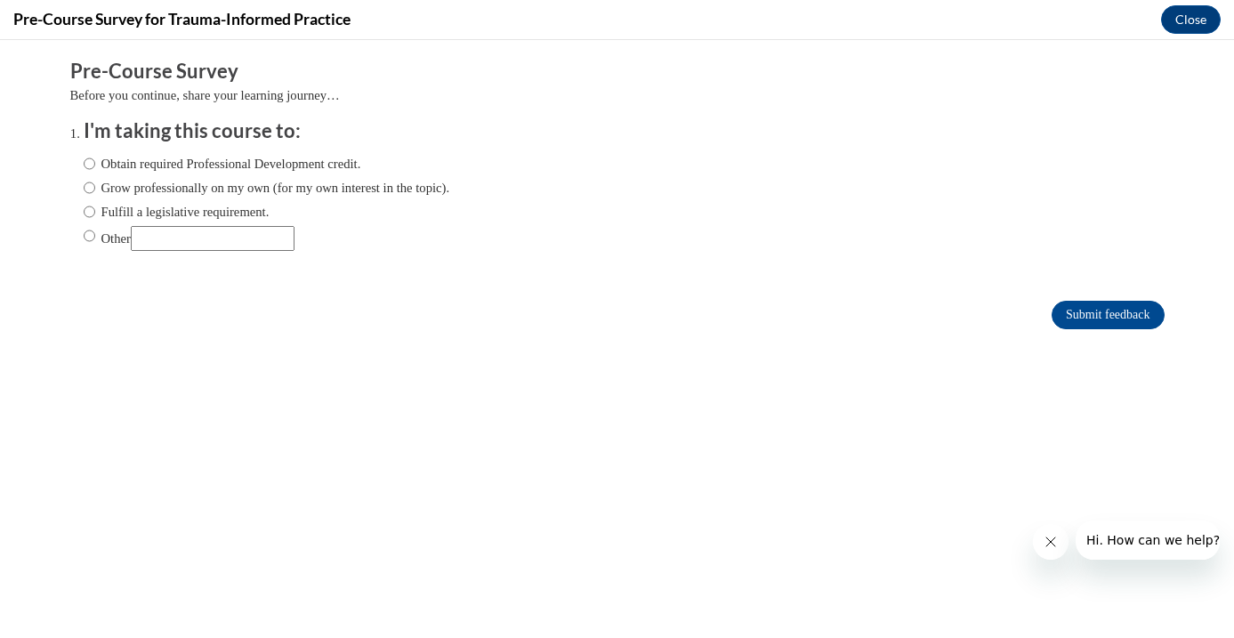
scroll to position [0, 0]
click at [92, 162] on input "Obtain required Professional Development credit." at bounding box center [90, 164] width 12 height 20
radio input "true"
click at [1090, 321] on input "Submit feedback" at bounding box center [1108, 315] width 112 height 28
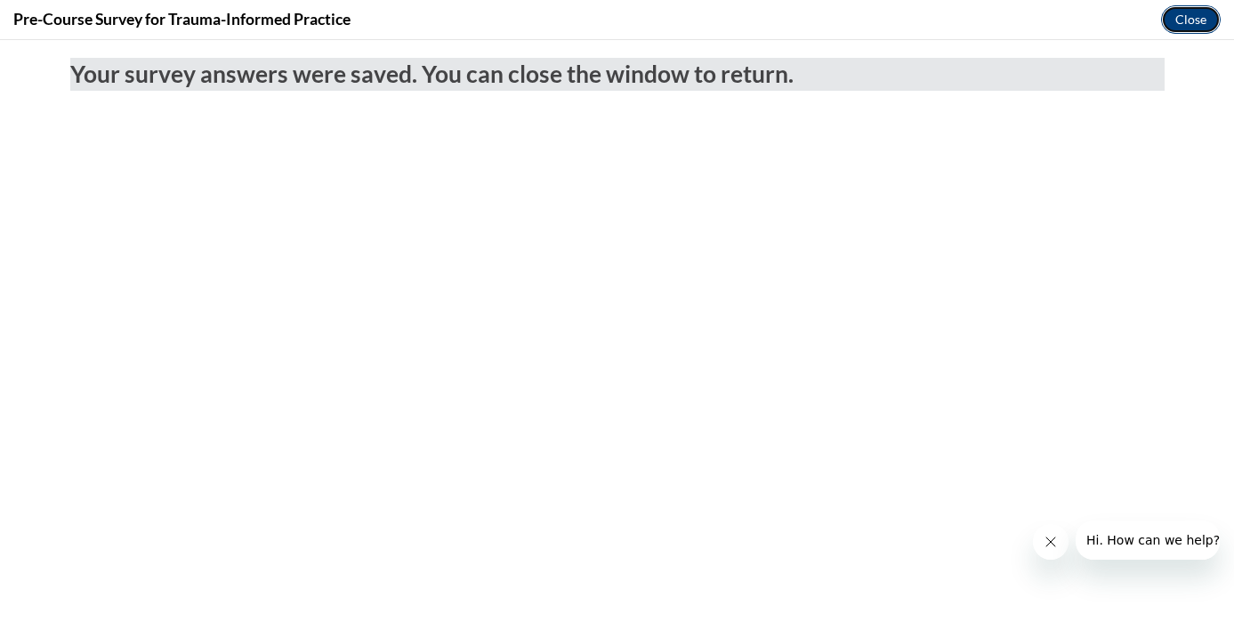
click at [1192, 13] on button "Close" at bounding box center [1191, 19] width 60 height 28
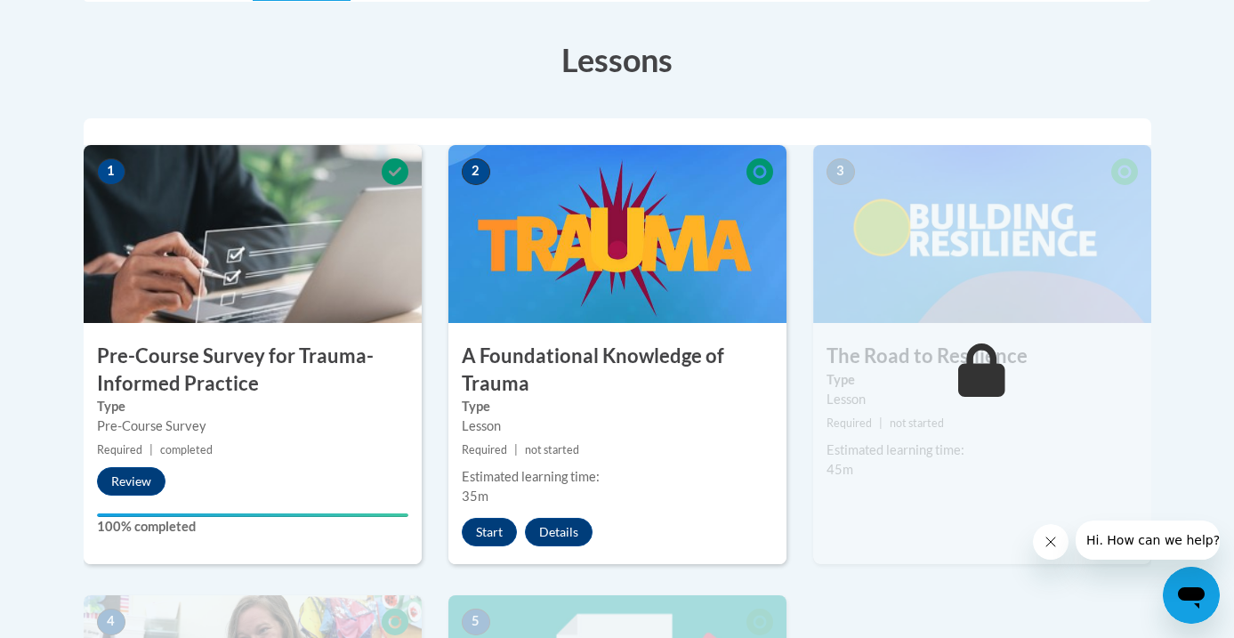
scroll to position [480, 0]
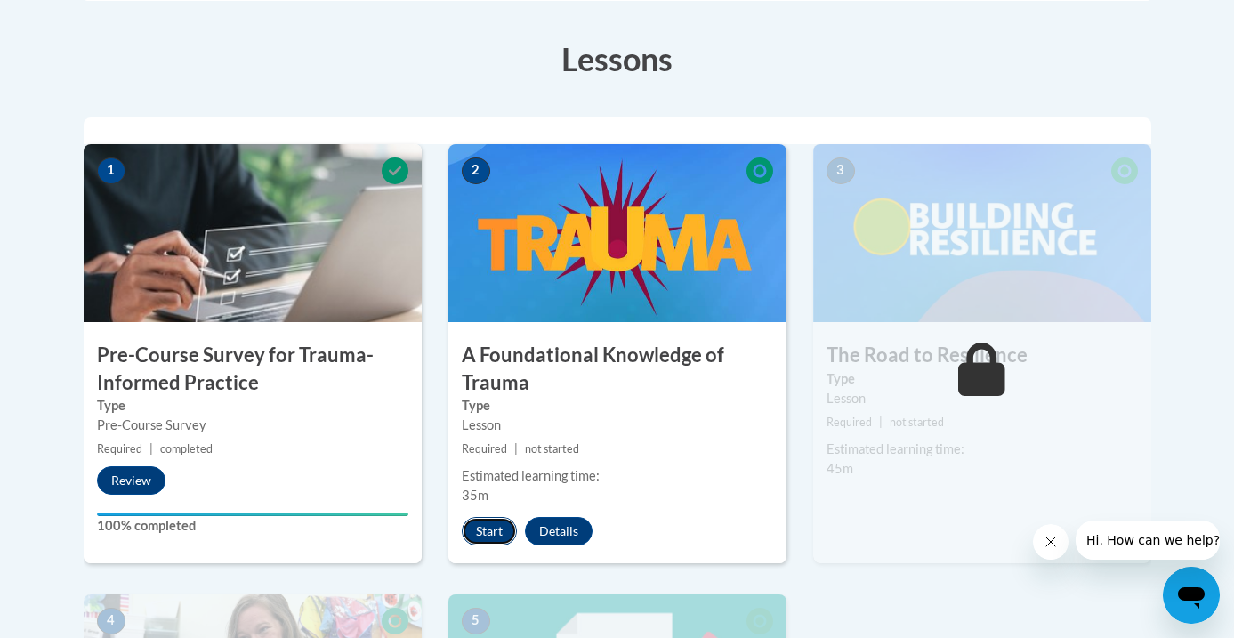
click at [488, 532] on button "Start" at bounding box center [489, 531] width 55 height 28
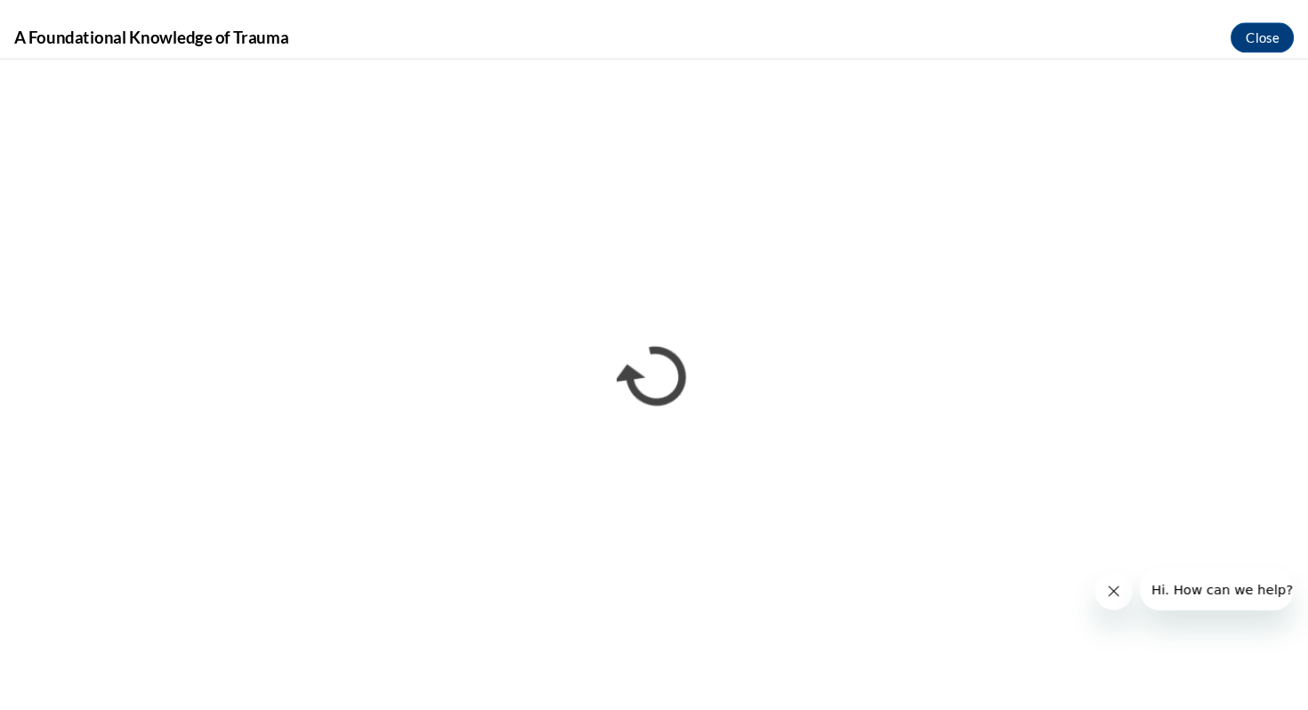
scroll to position [0, 0]
